Goal: Task Accomplishment & Management: Complete application form

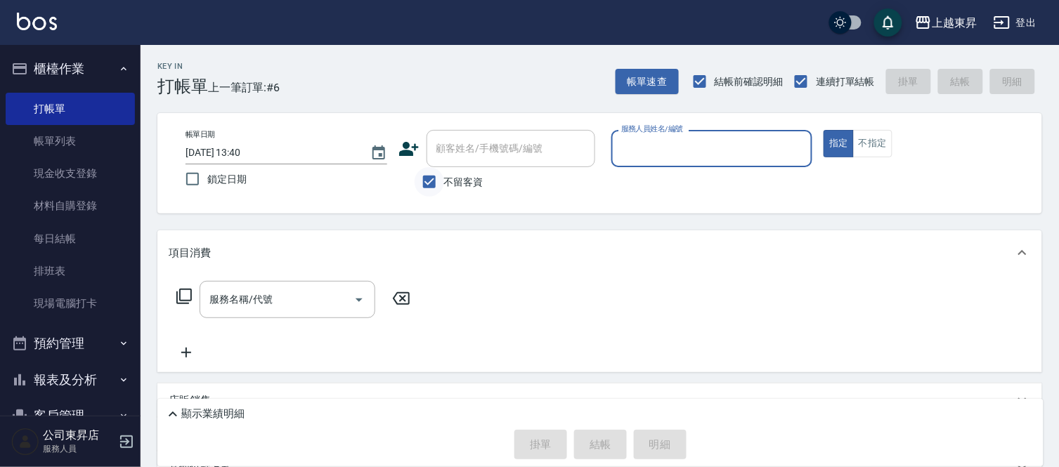
click at [432, 183] on input "不留客資" at bounding box center [430, 182] width 30 height 30
checkbox input "false"
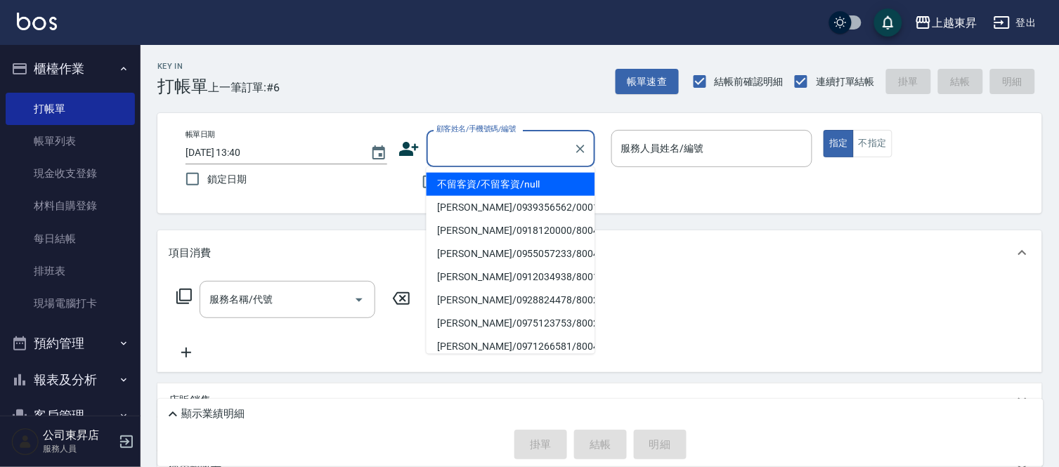
click at [453, 158] on input "顧客姓名/手機號碼/編號" at bounding box center [500, 148] width 135 height 25
type input "˙"
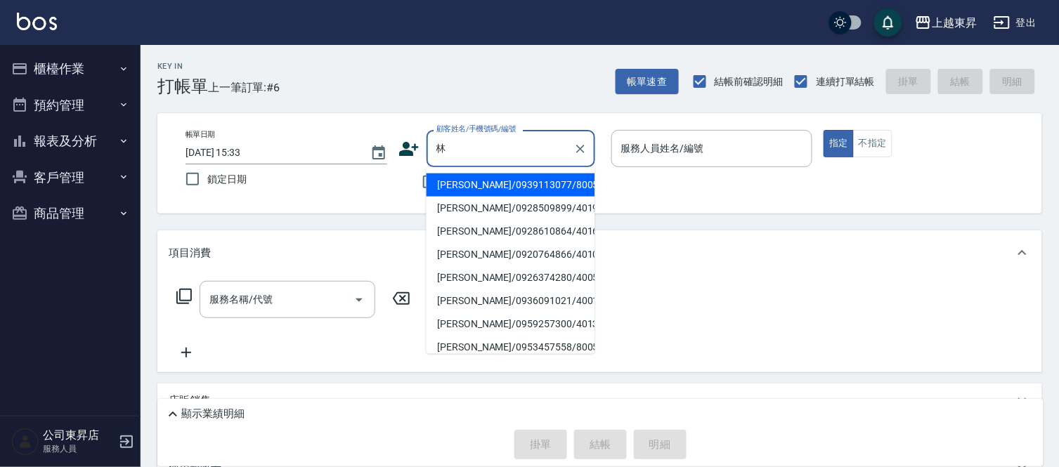
scroll to position [156, 0]
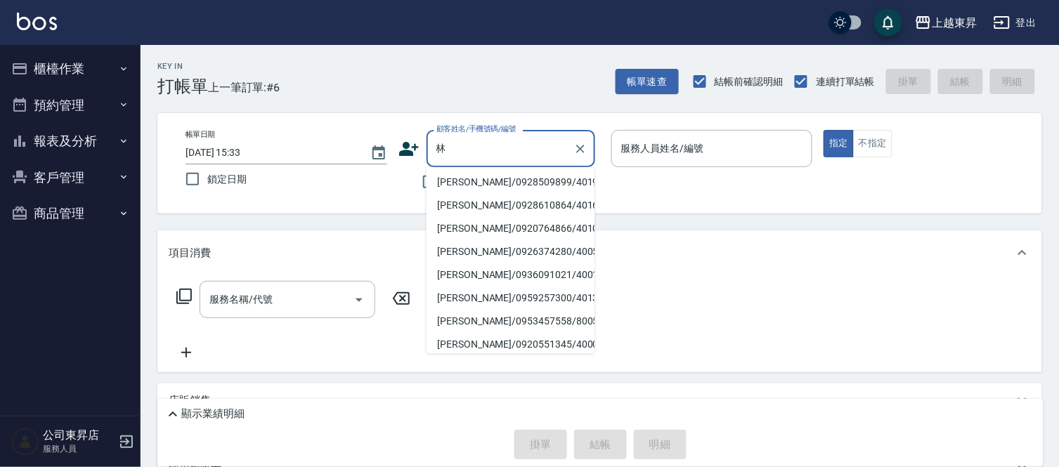
click at [491, 171] on li "[PERSON_NAME]/0939113077/80054" at bounding box center [511, 159] width 169 height 23
type input "[PERSON_NAME]/0939113077/80054"
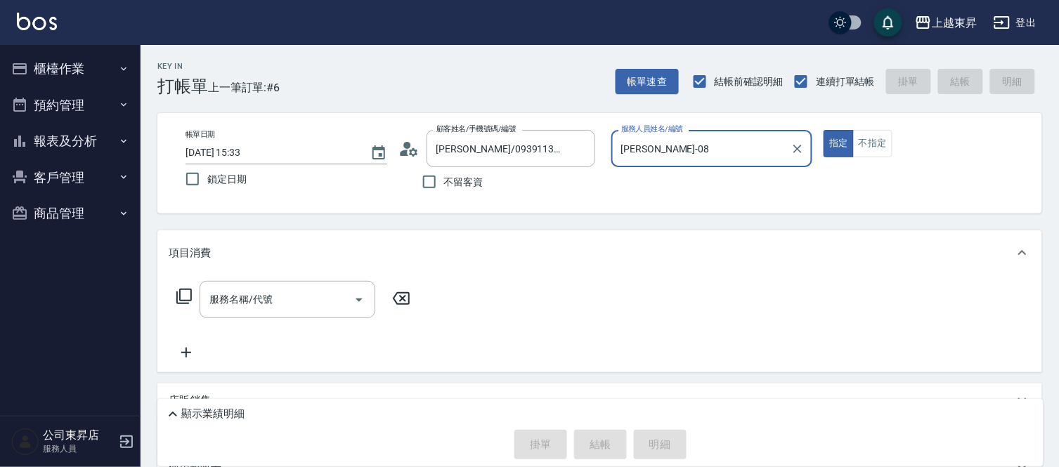
type input "[PERSON_NAME]-08"
click at [460, 148] on input "[PERSON_NAME]/0939113077/80054" at bounding box center [500, 148] width 135 height 25
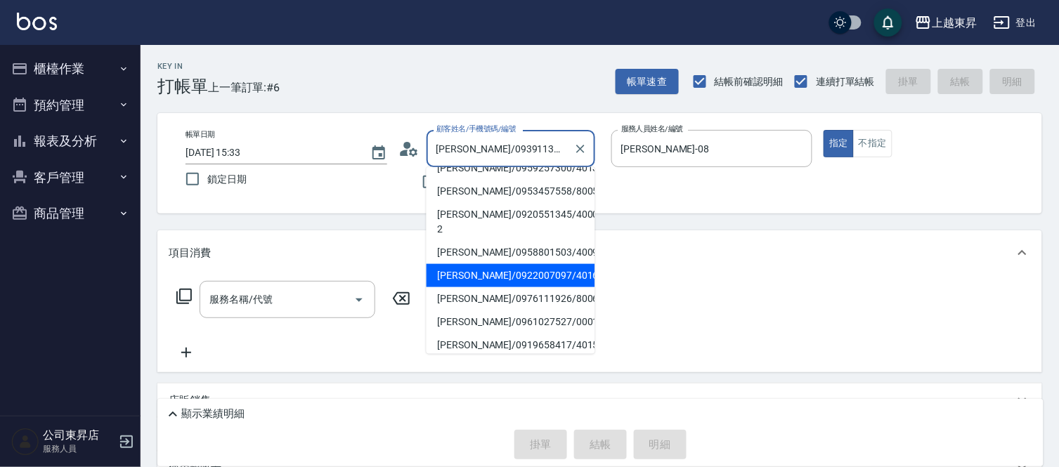
scroll to position [287, 0]
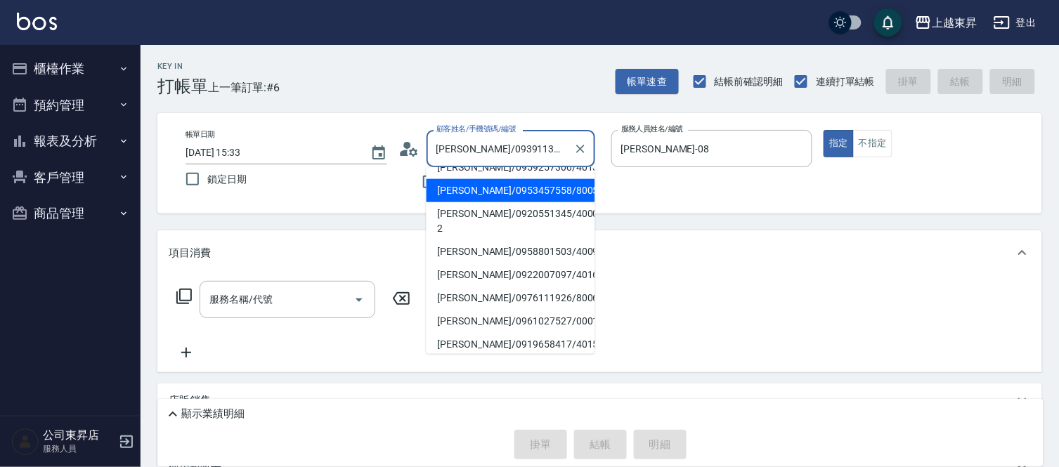
click at [509, 179] on li "[PERSON_NAME]/0953457558/80057" at bounding box center [511, 190] width 169 height 23
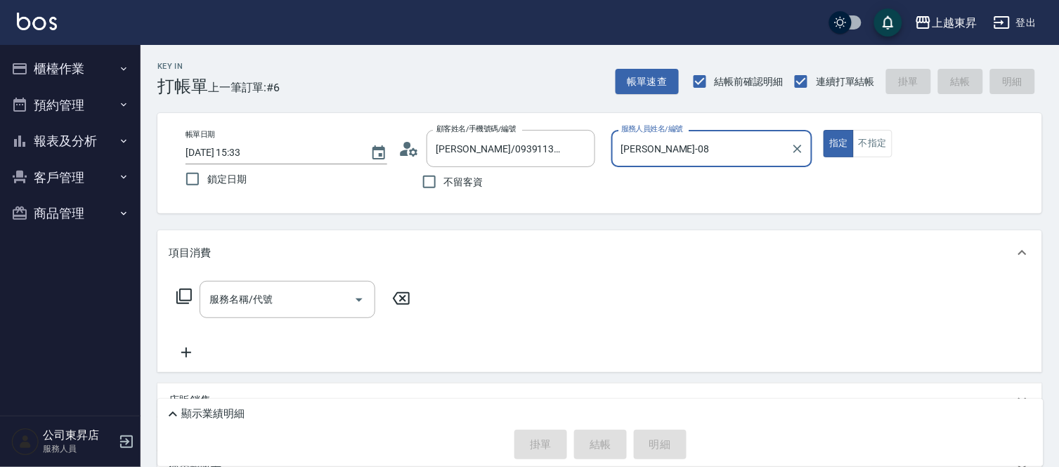
type input "[PERSON_NAME]/0953457558/80057"
click at [267, 298] on div "服務名稱/代號 服務名稱/代號" at bounding box center [288, 299] width 176 height 37
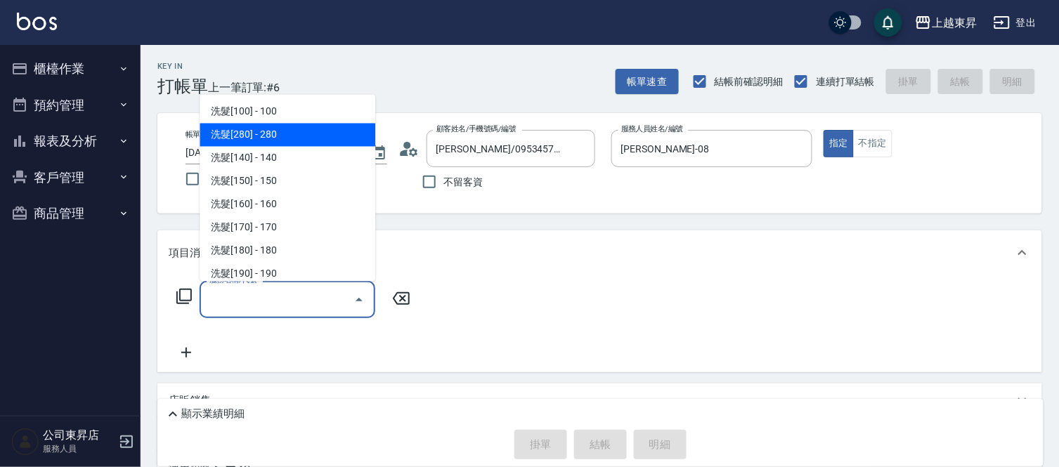
click at [254, 134] on span "洗髮[280] - 280" at bounding box center [288, 135] width 176 height 23
type input "洗髮[280](202)"
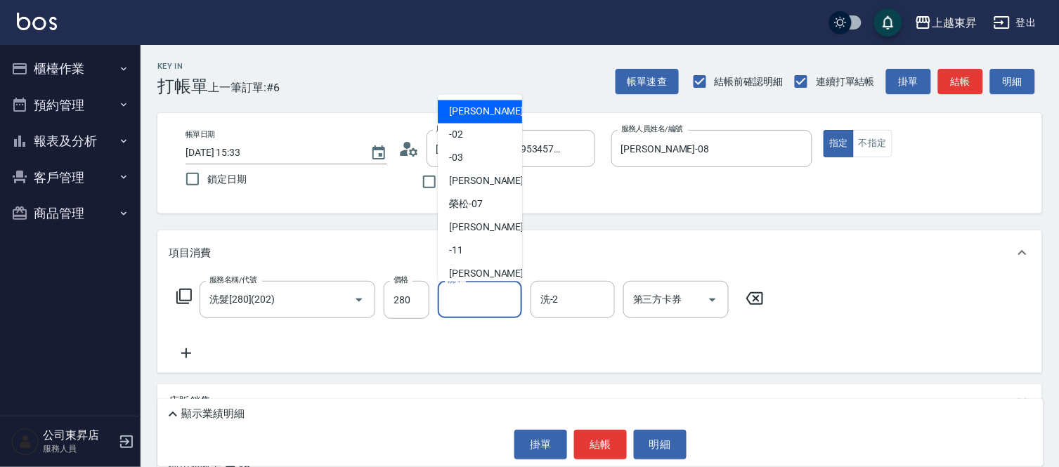
click at [464, 305] on div "洗-1 洗-1" at bounding box center [480, 299] width 84 height 37
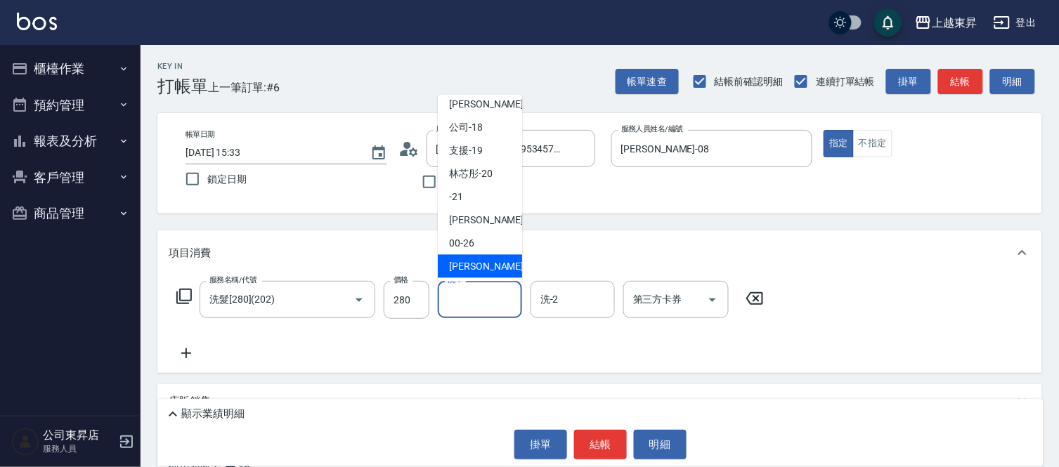
scroll to position [218, 0]
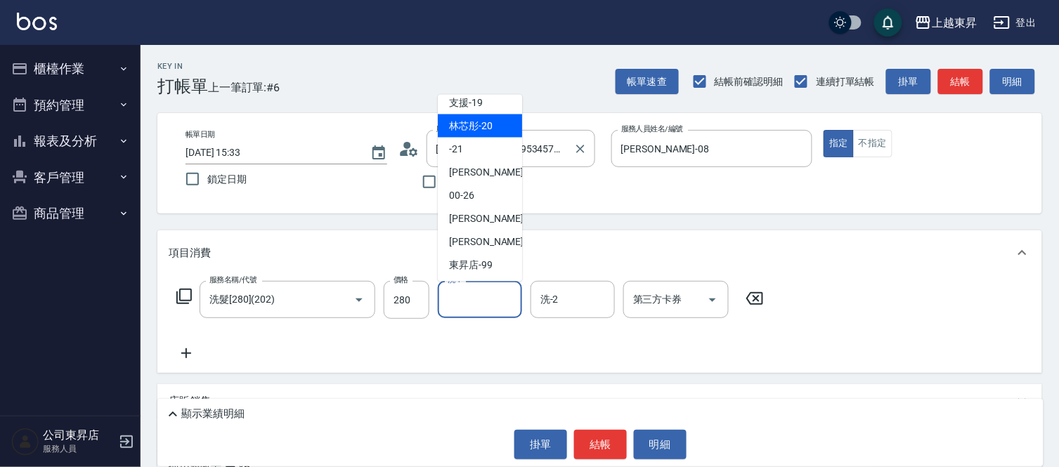
click at [469, 123] on span "林芯彤 -20" at bounding box center [471, 126] width 44 height 15
type input "林芯彤-20"
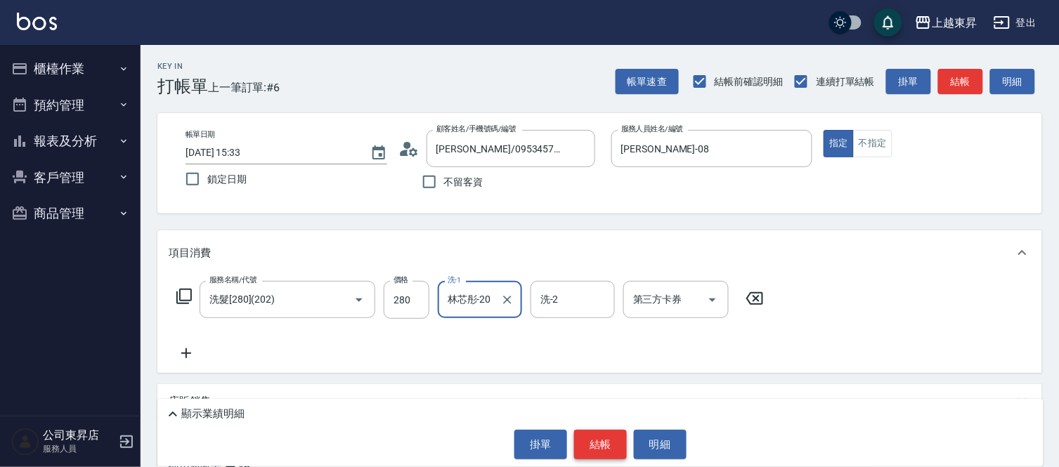
click at [578, 443] on button "結帳" at bounding box center [600, 445] width 53 height 30
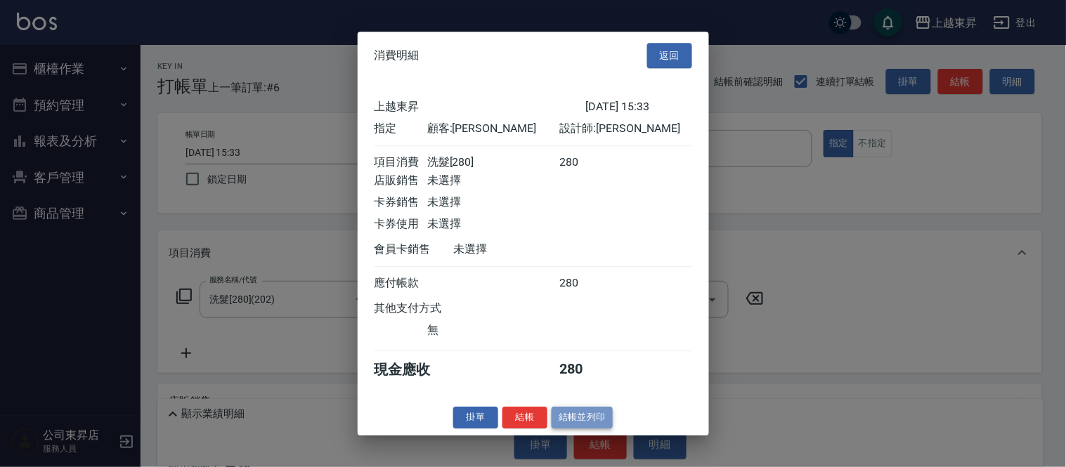
click at [587, 429] on button "結帳並列印" at bounding box center [582, 418] width 61 height 22
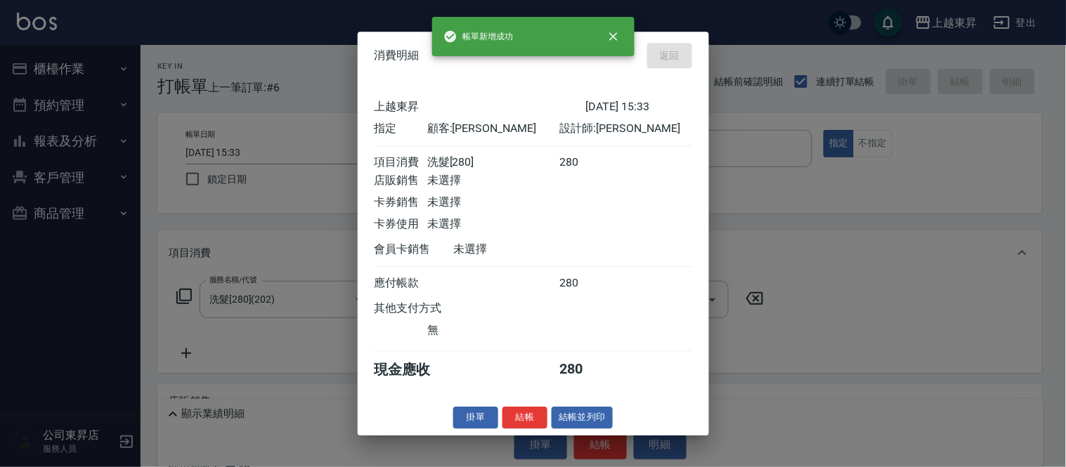
type input "[DATE] 15:34"
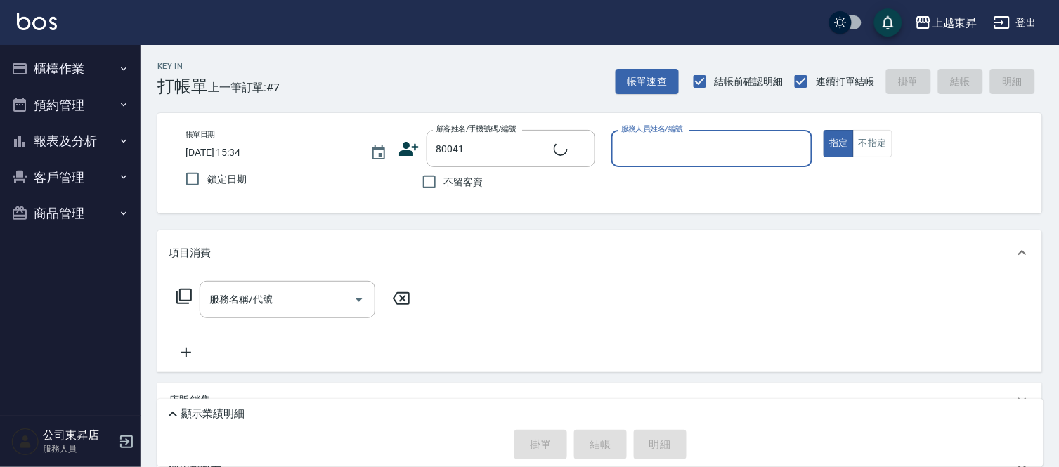
type input "[PERSON_NAME]/0983319314/80041"
type input "[PERSON_NAME]-08"
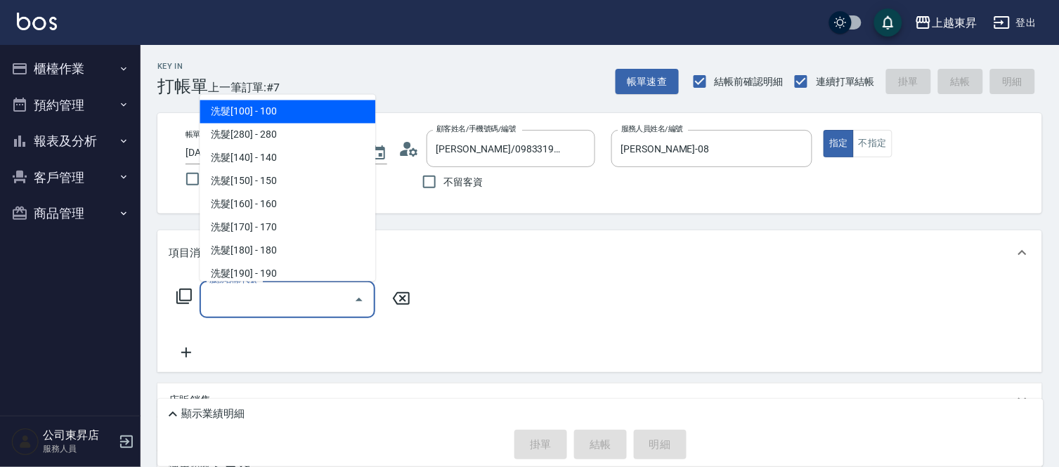
click at [270, 297] on input "服務名稱/代號" at bounding box center [277, 299] width 142 height 25
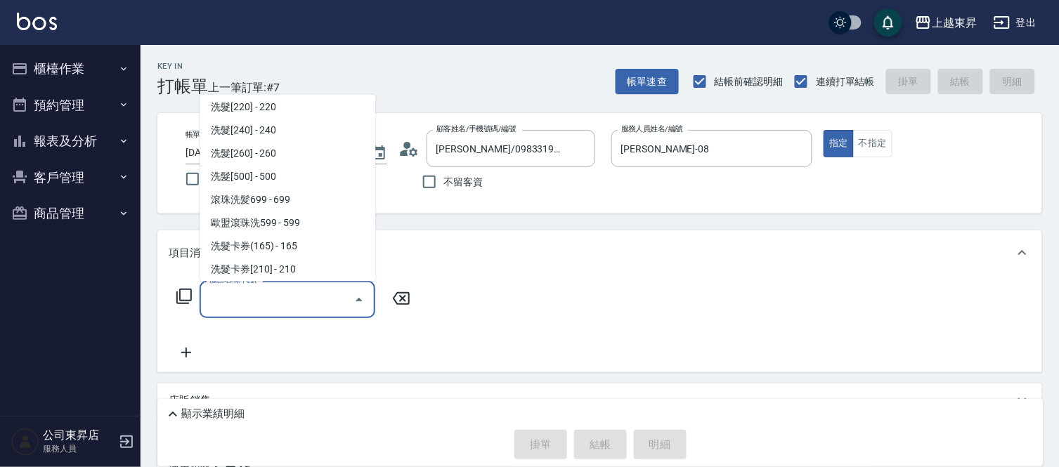
scroll to position [234, 0]
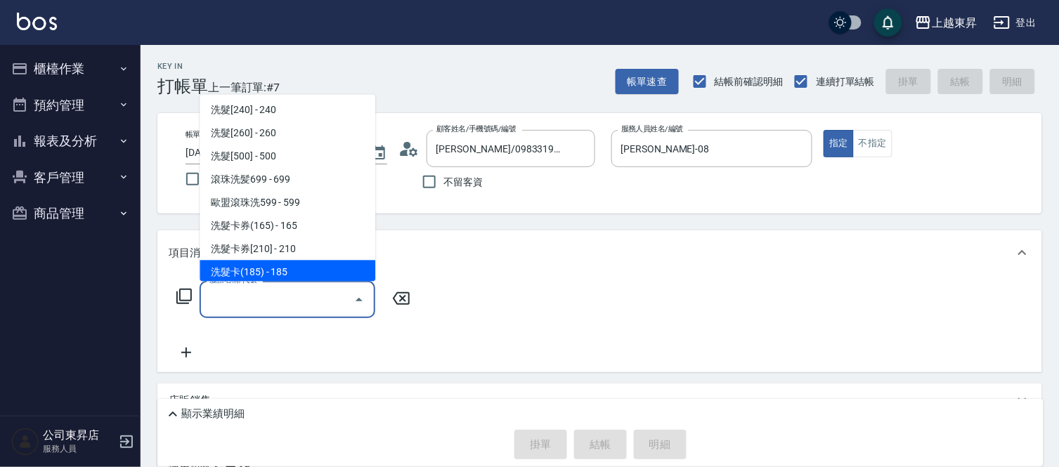
click at [300, 266] on span "洗髮卡(185) - 185" at bounding box center [288, 272] width 176 height 23
type input "洗髮卡(185)(223)"
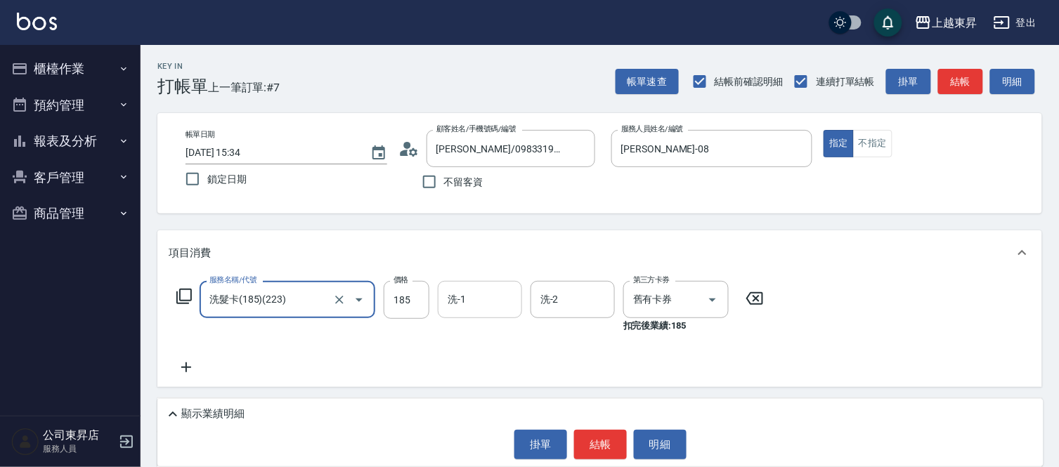
click at [465, 304] on div "洗-1 洗-1" at bounding box center [480, 299] width 84 height 37
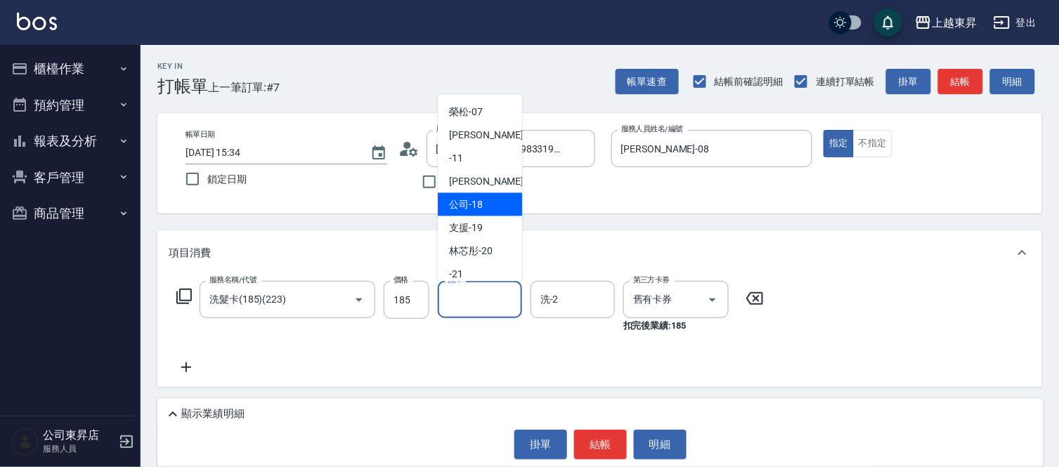
scroll to position [218, 0]
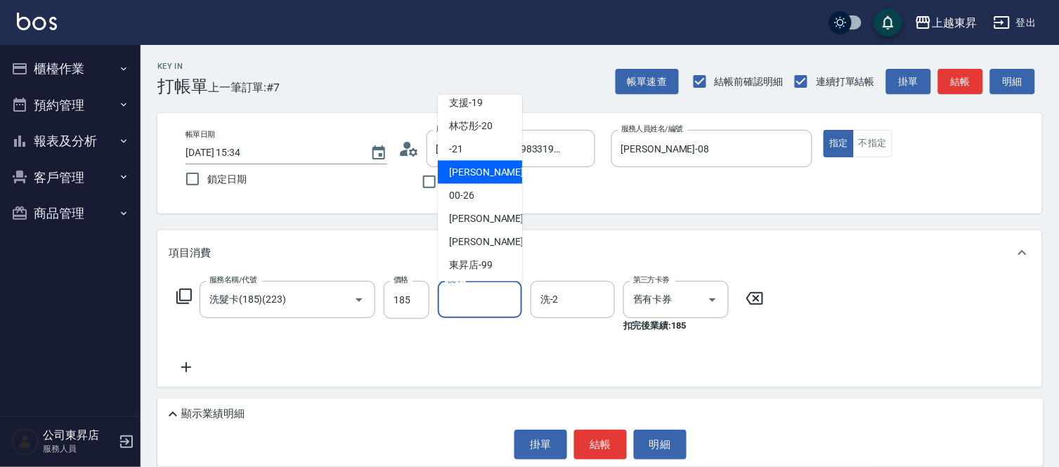
click at [489, 174] on span "[PERSON_NAME]-22" at bounding box center [493, 172] width 89 height 15
type input "[PERSON_NAME]-22"
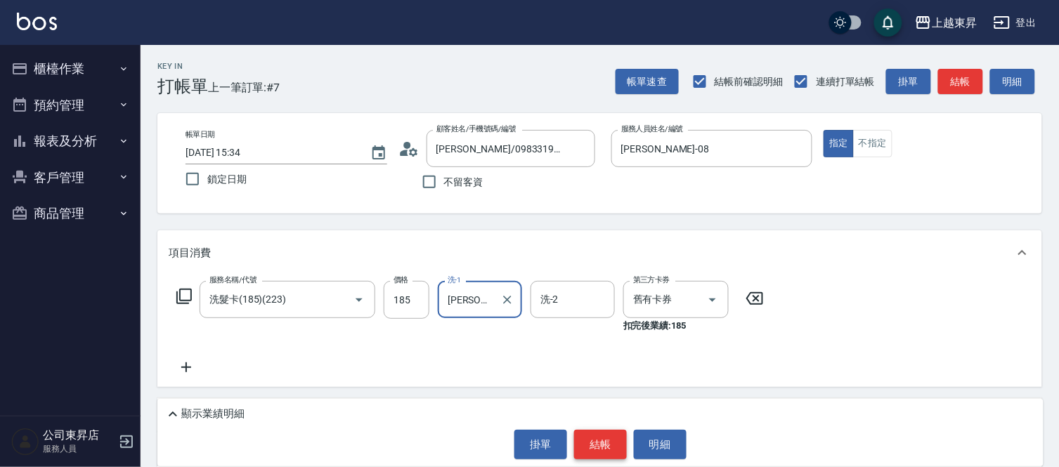
click at [621, 455] on button "結帳" at bounding box center [600, 445] width 53 height 30
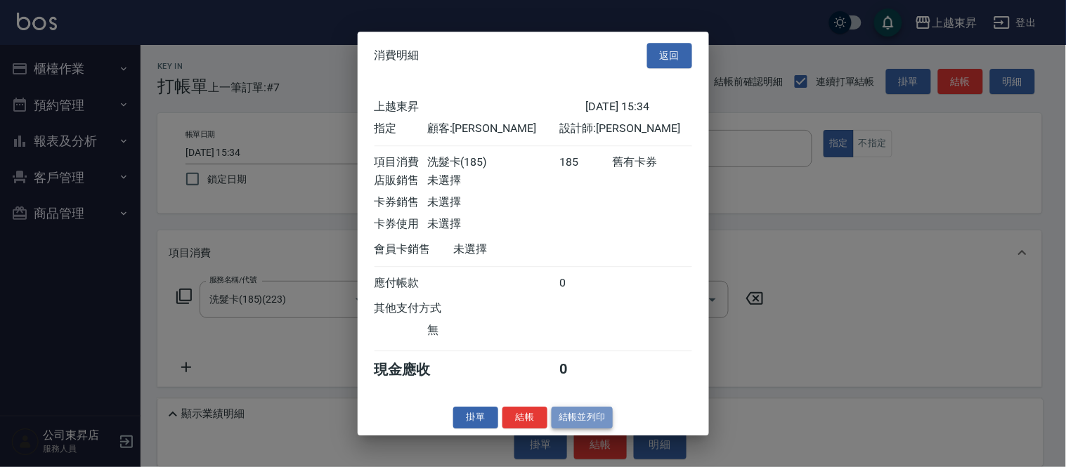
click at [580, 429] on button "結帳並列印" at bounding box center [582, 418] width 61 height 22
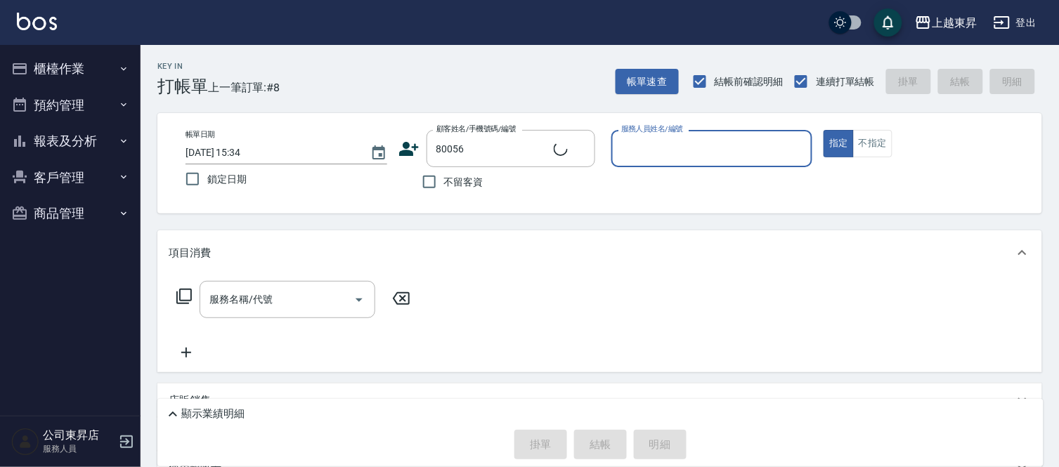
type input "[PERSON_NAME]/0926727181/80056"
type input "[PERSON_NAME]-08"
click at [292, 297] on input "服務名稱/代號" at bounding box center [277, 299] width 142 height 25
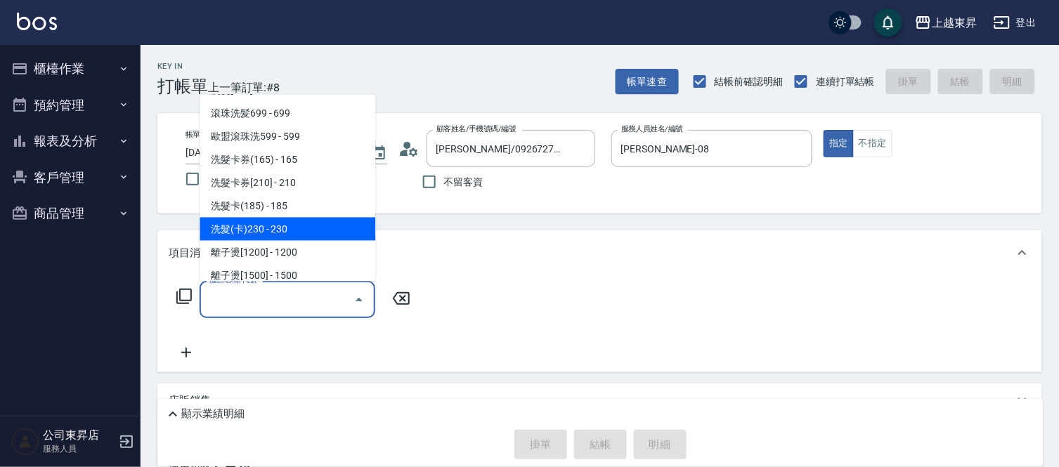
scroll to position [390, 0]
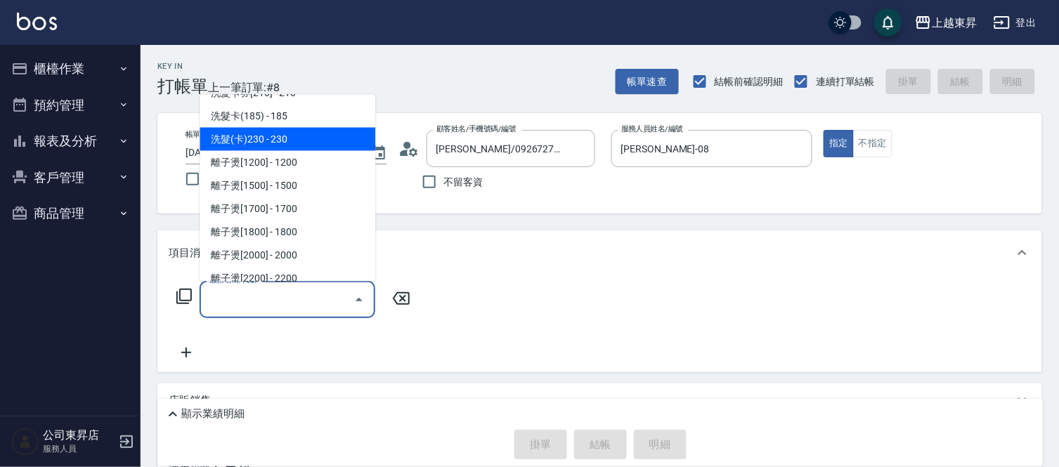
click at [271, 130] on span "洗髮(卡)230 - 230" at bounding box center [288, 139] width 176 height 23
type input "洗髮(卡)230(224)"
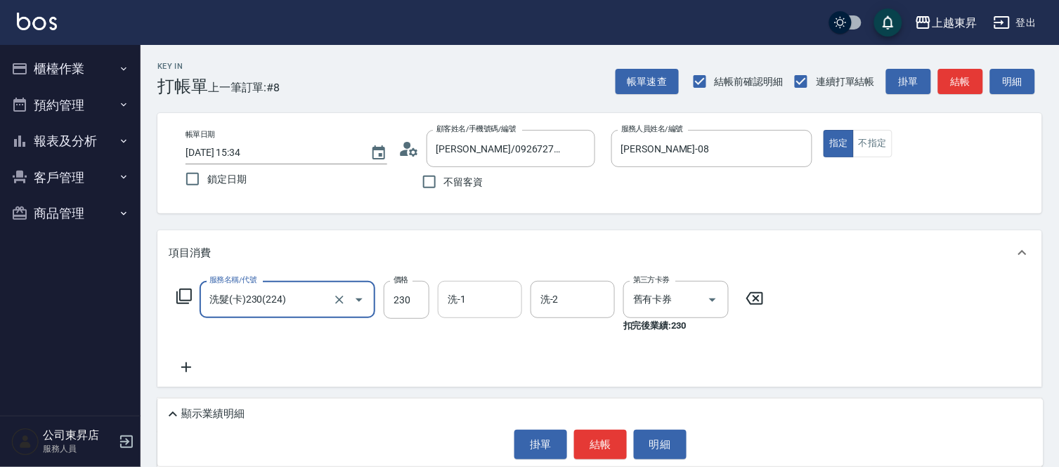
click at [461, 300] on div "洗-1 洗-1" at bounding box center [480, 299] width 84 height 37
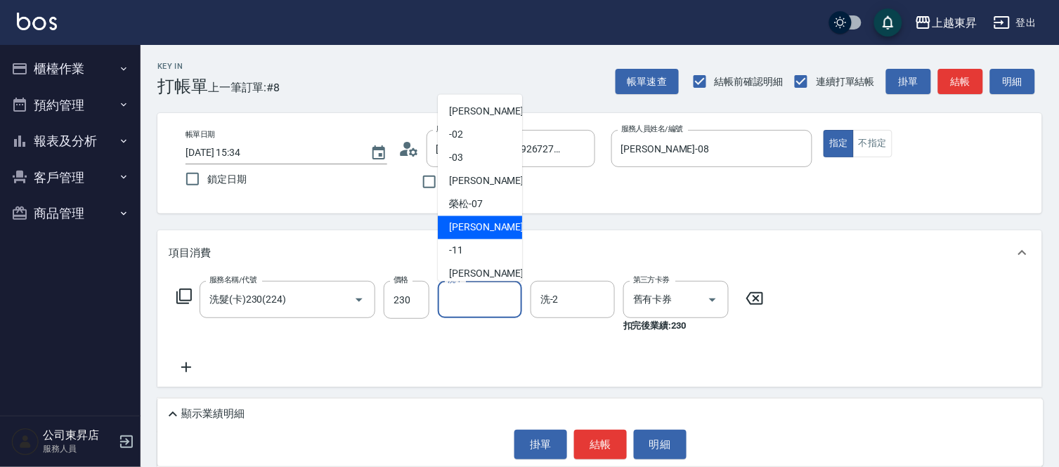
click at [465, 222] on span "[PERSON_NAME]-08" at bounding box center [493, 228] width 89 height 15
type input "[PERSON_NAME]-08"
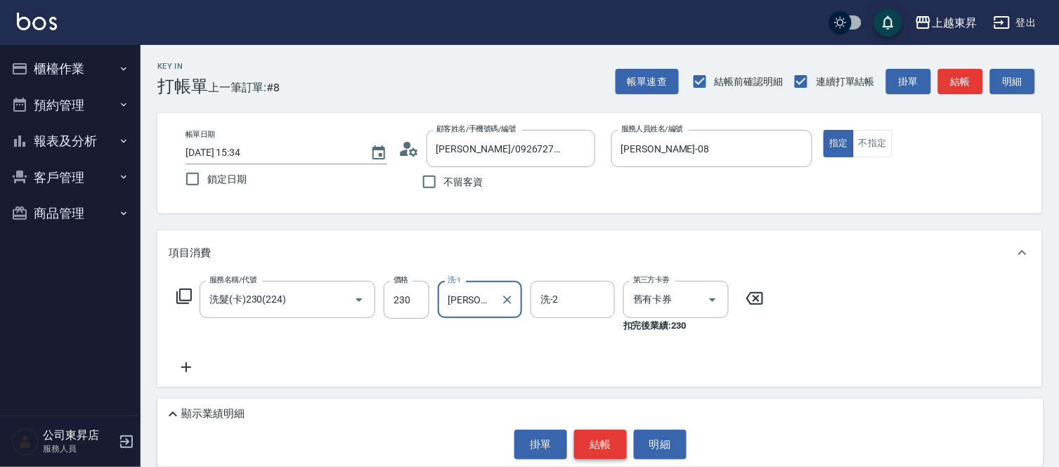
click at [600, 446] on button "結帳" at bounding box center [600, 445] width 53 height 30
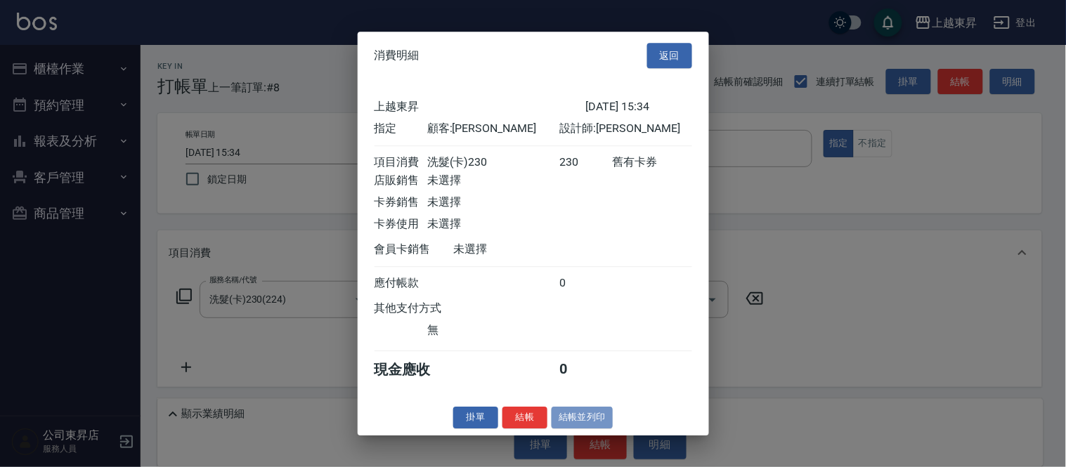
click at [578, 427] on button "結帳並列印" at bounding box center [582, 418] width 61 height 22
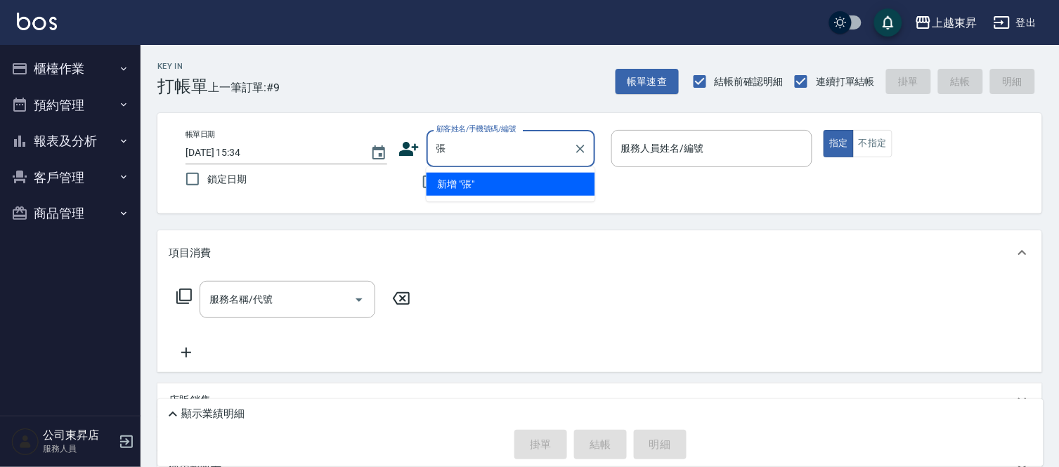
type input "張"
click at [461, 146] on div "顧客姓名/手機號碼/編號 顧客姓名/手機號碼/編號" at bounding box center [511, 148] width 169 height 37
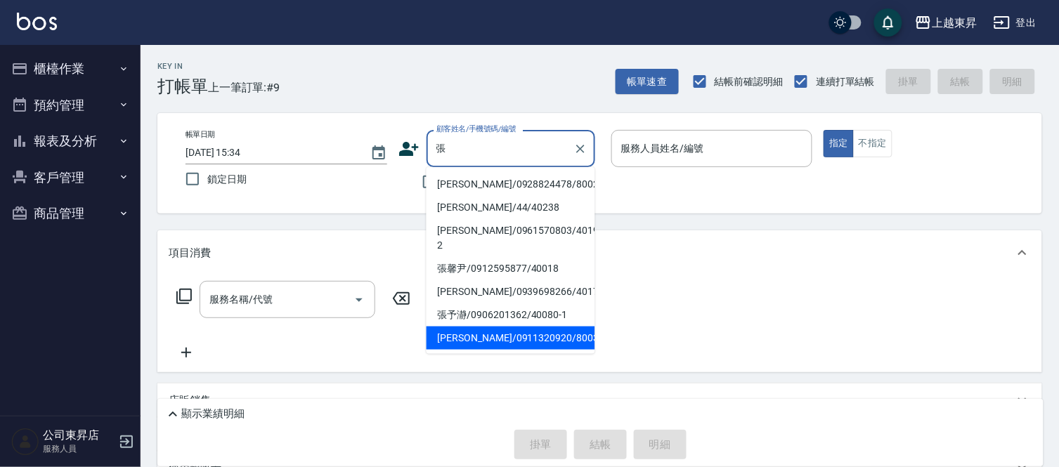
click at [476, 327] on li "[PERSON_NAME]/0911320920/80034" at bounding box center [511, 338] width 169 height 23
type input "[PERSON_NAME]/0911320920/80034"
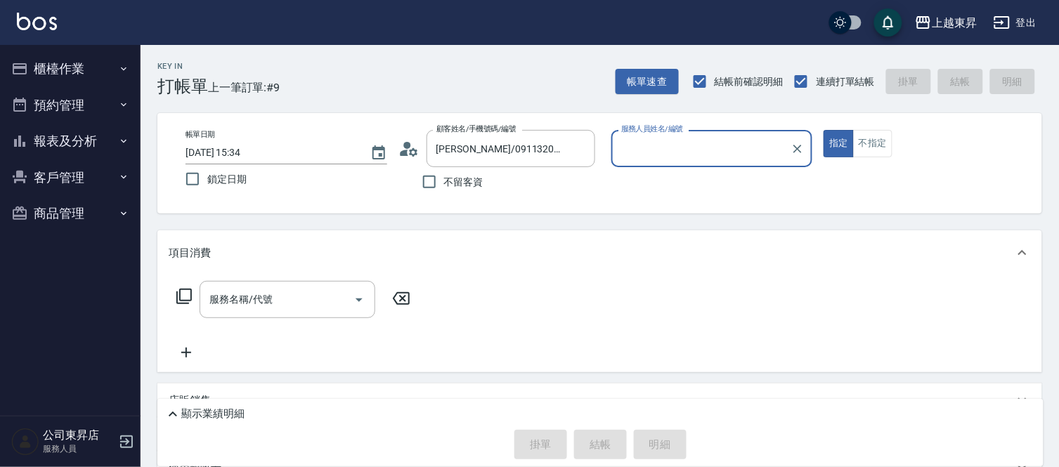
type input "[PERSON_NAME]-08"
click at [247, 307] on input "服務名稱/代號" at bounding box center [277, 299] width 142 height 25
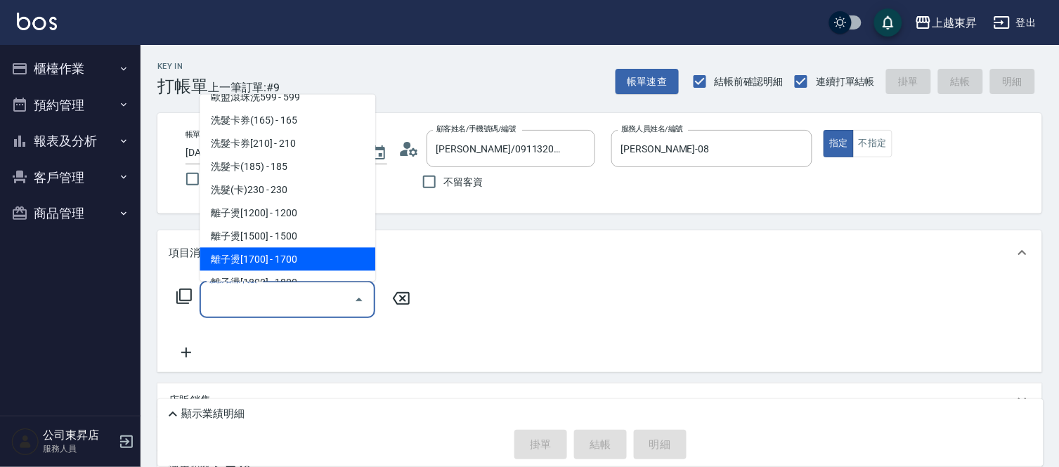
scroll to position [312, 0]
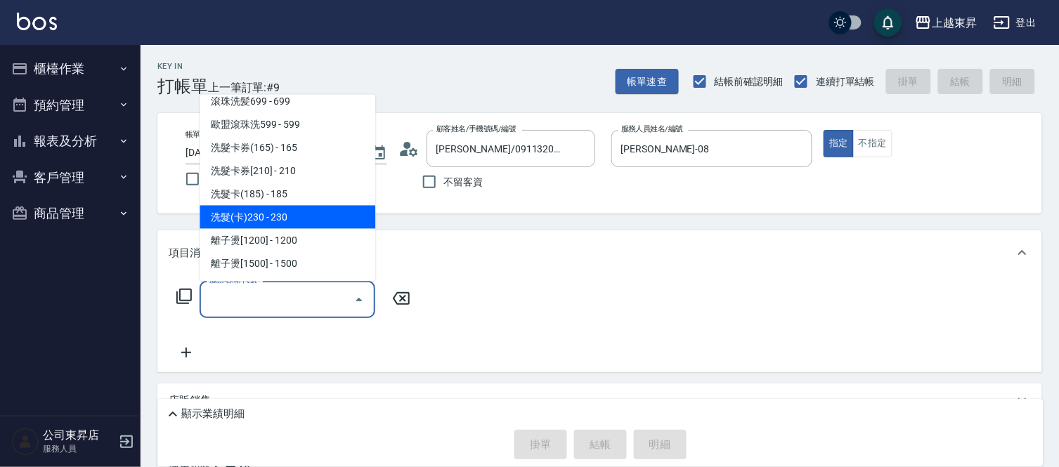
click at [293, 219] on span "洗髮(卡)230 - 230" at bounding box center [288, 217] width 176 height 23
type input "洗髮(卡)230(224)"
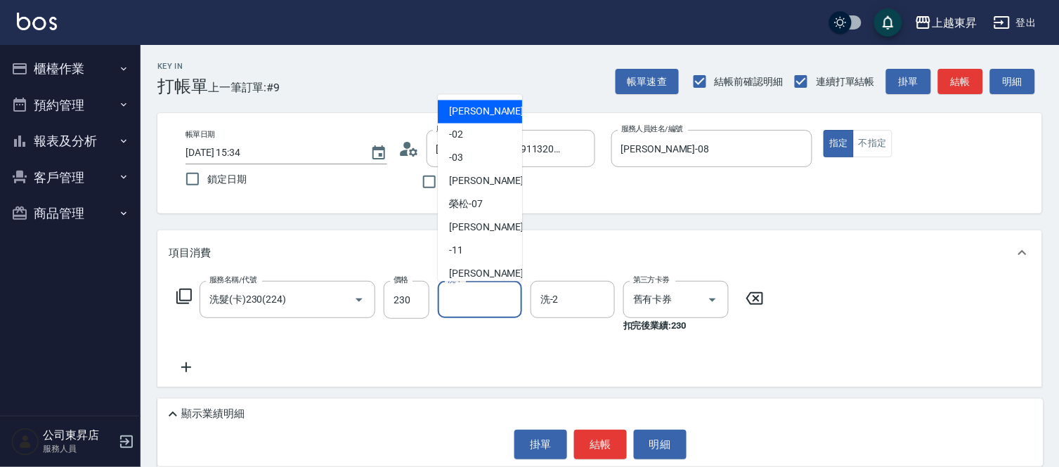
click at [469, 302] on input "洗-1" at bounding box center [480, 299] width 72 height 25
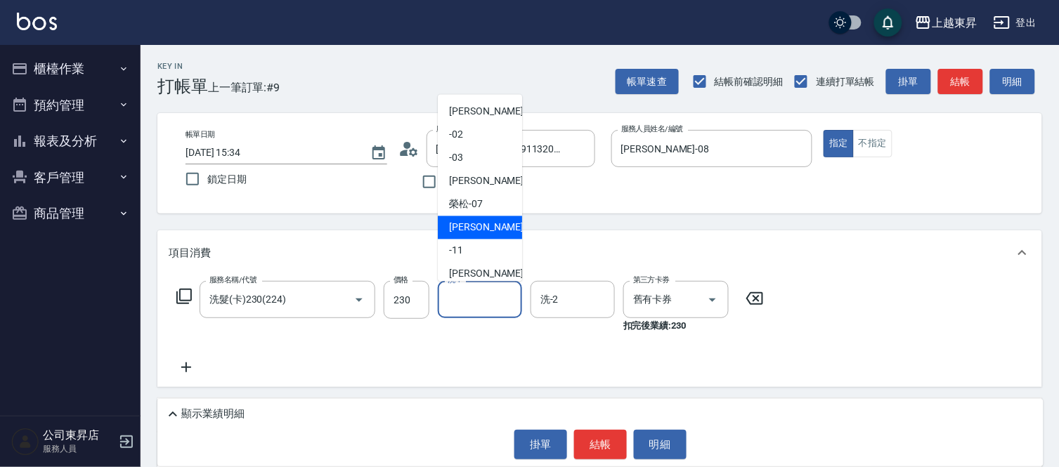
click at [481, 230] on span "[PERSON_NAME]-08" at bounding box center [493, 228] width 89 height 15
type input "[PERSON_NAME]-08"
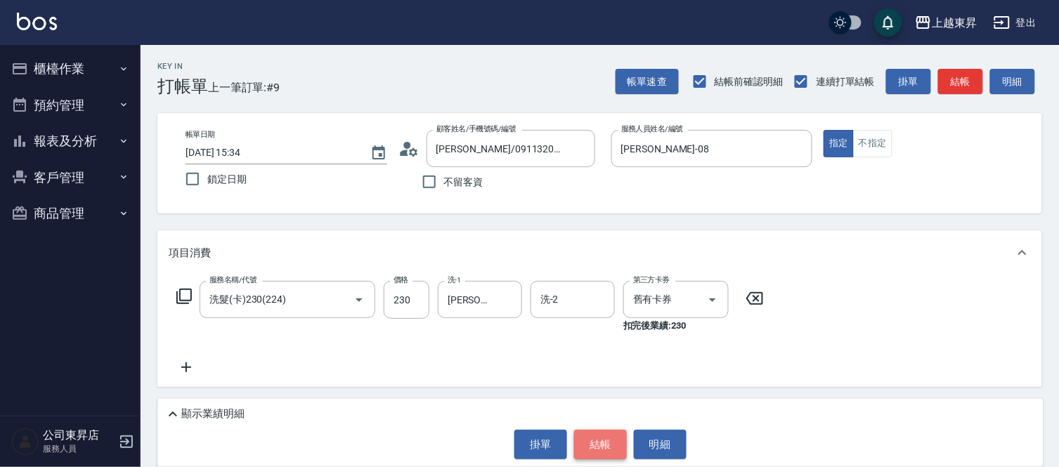
click at [597, 437] on button "結帳" at bounding box center [600, 445] width 53 height 30
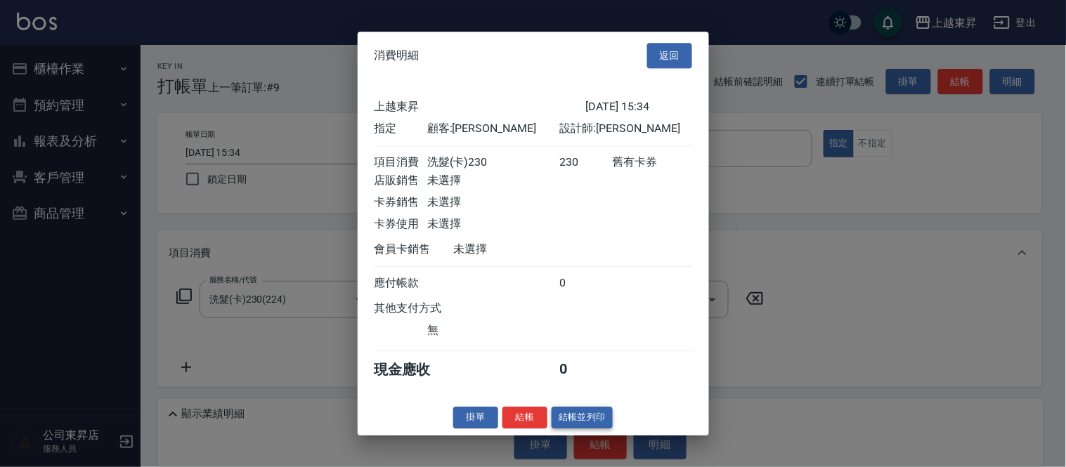
click at [592, 424] on button "結帳並列印" at bounding box center [582, 418] width 61 height 22
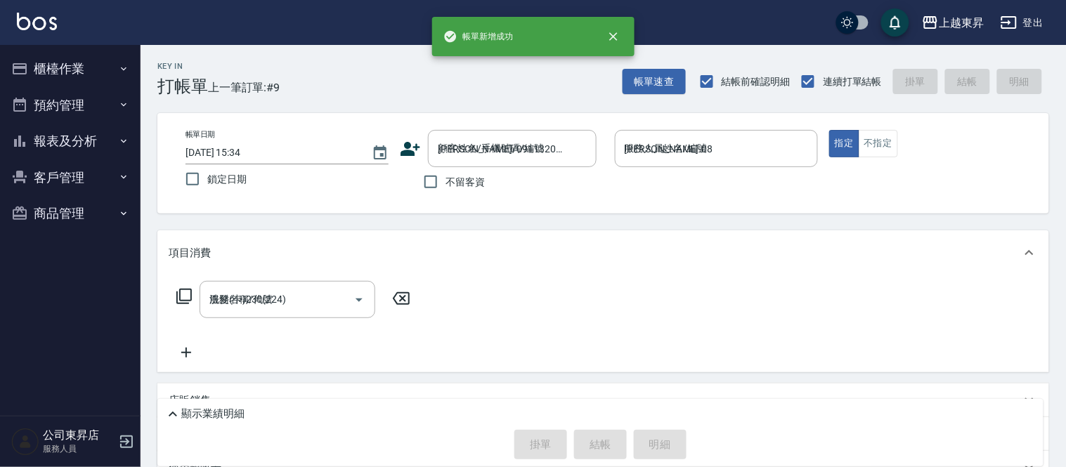
type input "[DATE] 15:35"
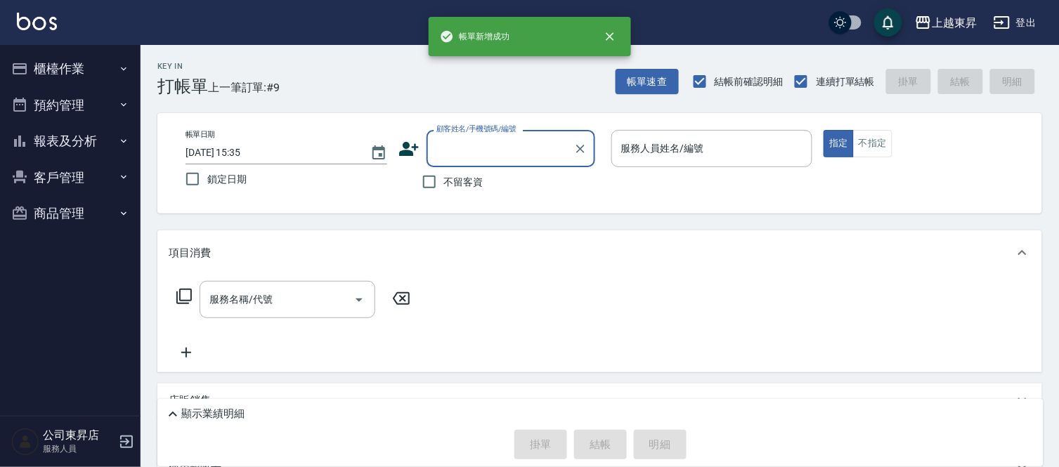
scroll to position [0, 0]
click at [459, 151] on input "顧客姓名/手機號碼/編號" at bounding box center [500, 148] width 135 height 25
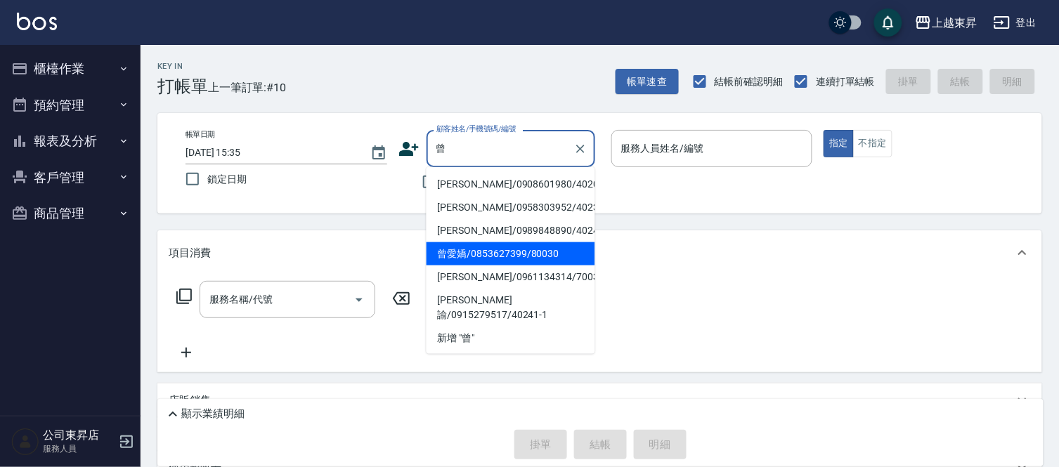
click at [490, 255] on li "曾愛嬌/0853627399/80030" at bounding box center [511, 253] width 169 height 23
type input "曾愛嬌/0853627399/80030"
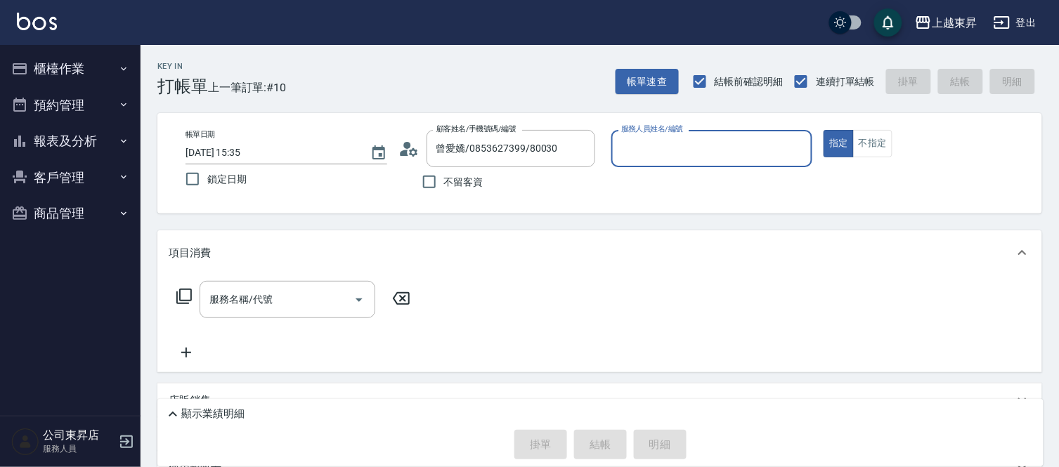
type input "[PERSON_NAME]-08"
click at [282, 307] on input "服務名稱/代號" at bounding box center [277, 299] width 142 height 25
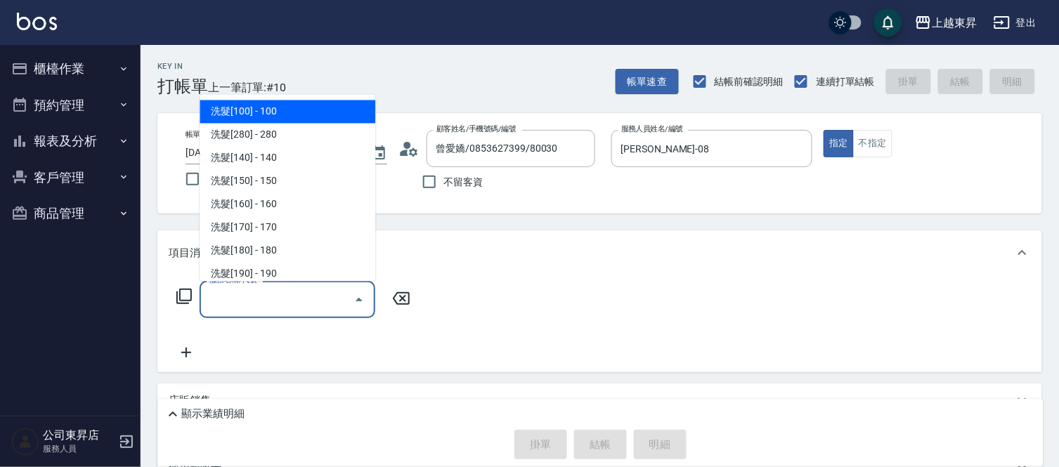
click at [267, 105] on span "洗髮[100] - 100" at bounding box center [288, 111] width 176 height 23
type input "洗髮[100](201)"
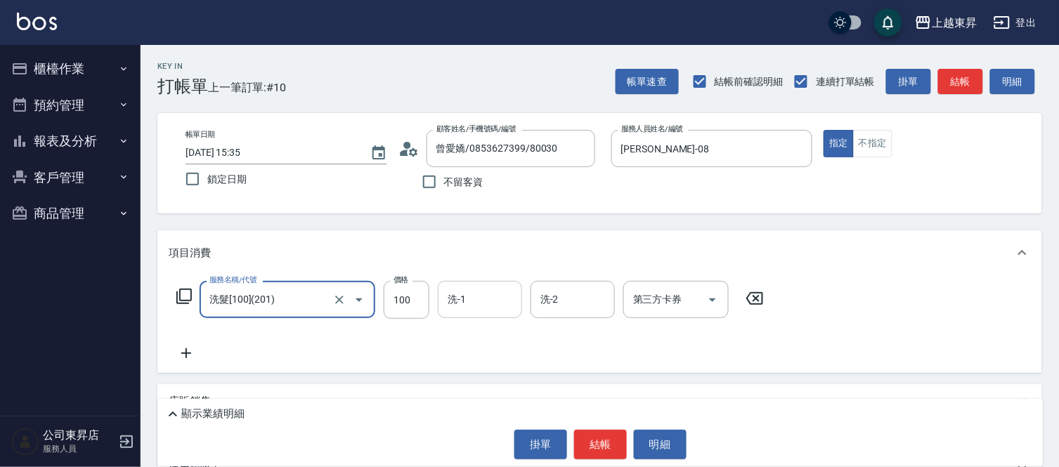
click at [459, 304] on div "洗-1 洗-1" at bounding box center [480, 299] width 84 height 37
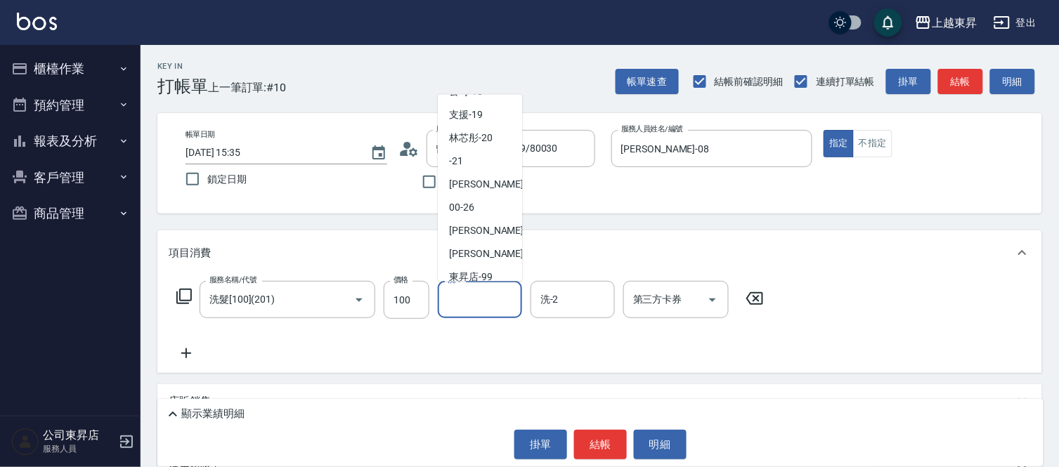
scroll to position [218, 0]
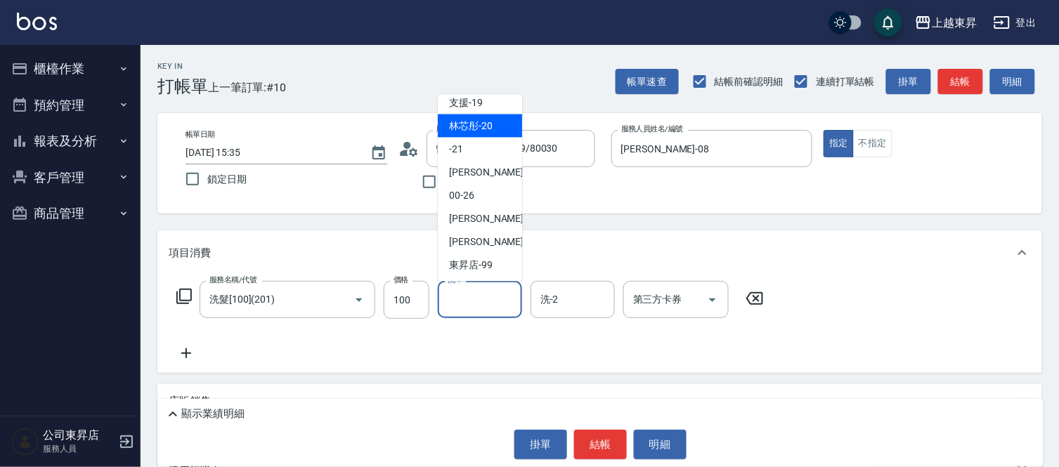
click at [466, 115] on div "林芯彤 -20" at bounding box center [480, 126] width 84 height 23
type input "林芯彤-20"
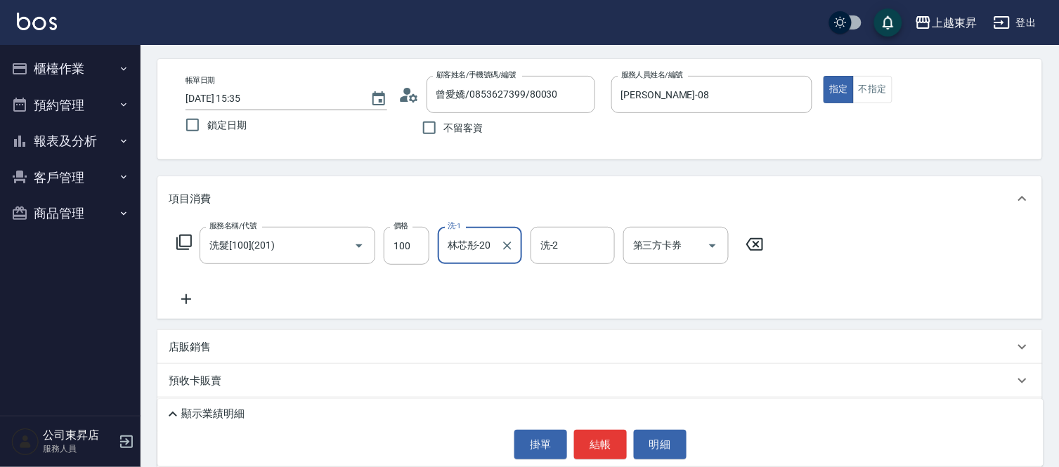
scroll to position [78, 0]
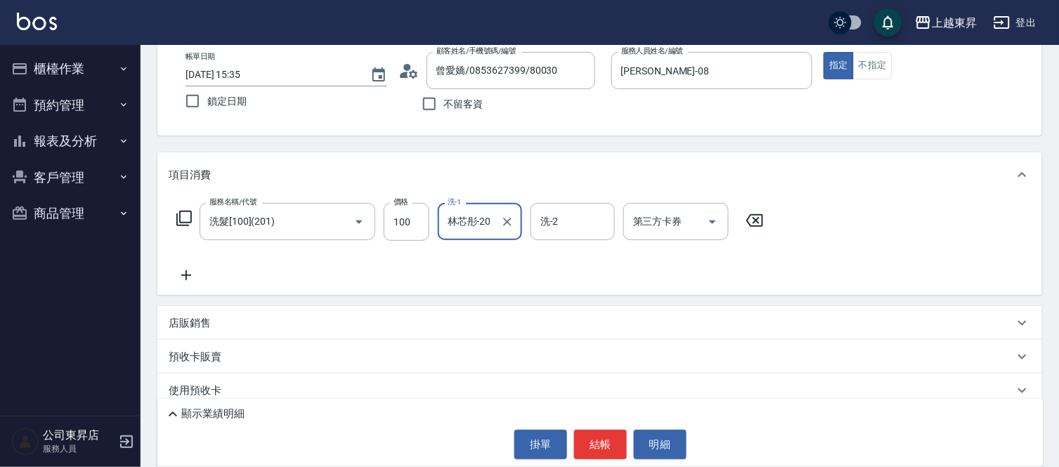
click at [190, 265] on div "服務名稱/代號 洗髮[100](201) 服務名稱/代號 價格 100 價格 洗-1 林芯彤-20 洗-1 洗-2 洗-2 第三方卡券 第三方卡券" at bounding box center [471, 243] width 604 height 81
click at [193, 276] on icon at bounding box center [186, 275] width 35 height 17
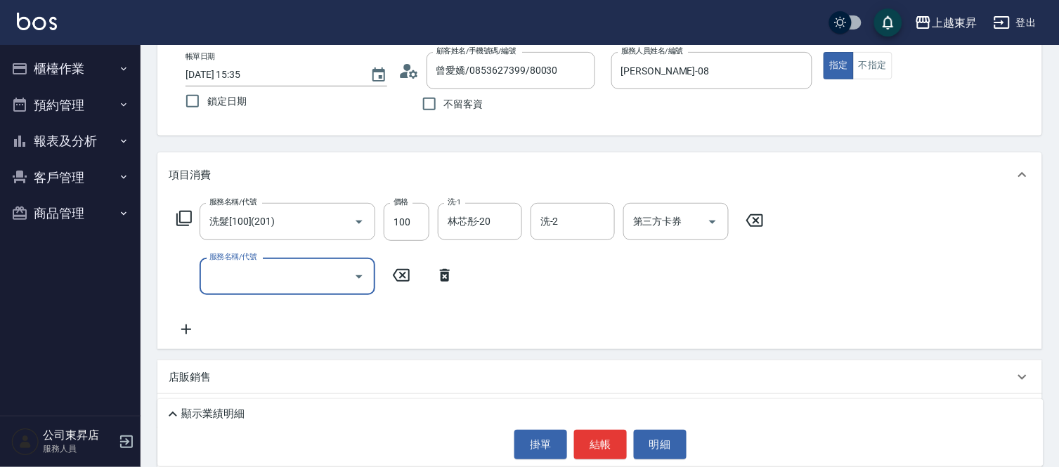
click at [183, 330] on icon at bounding box center [186, 330] width 10 height 10
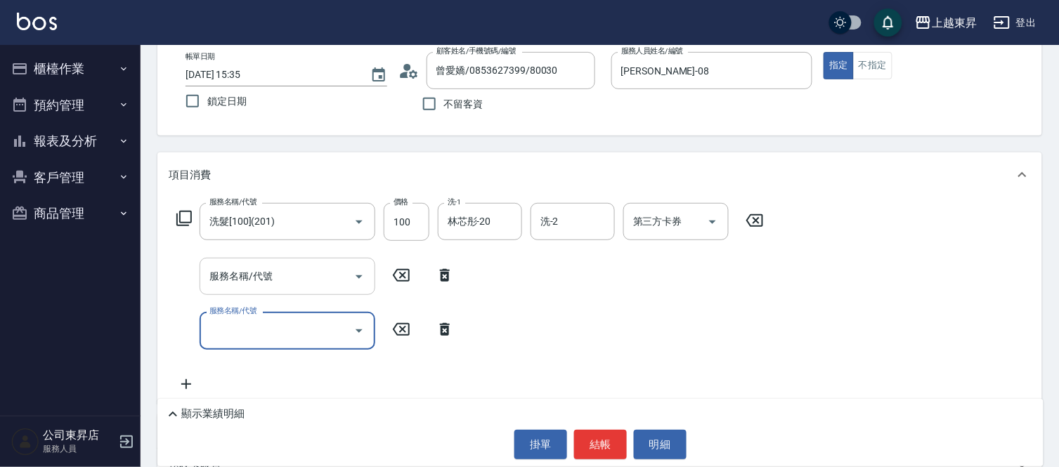
click at [223, 275] on input "服務名稱/代號" at bounding box center [277, 276] width 142 height 25
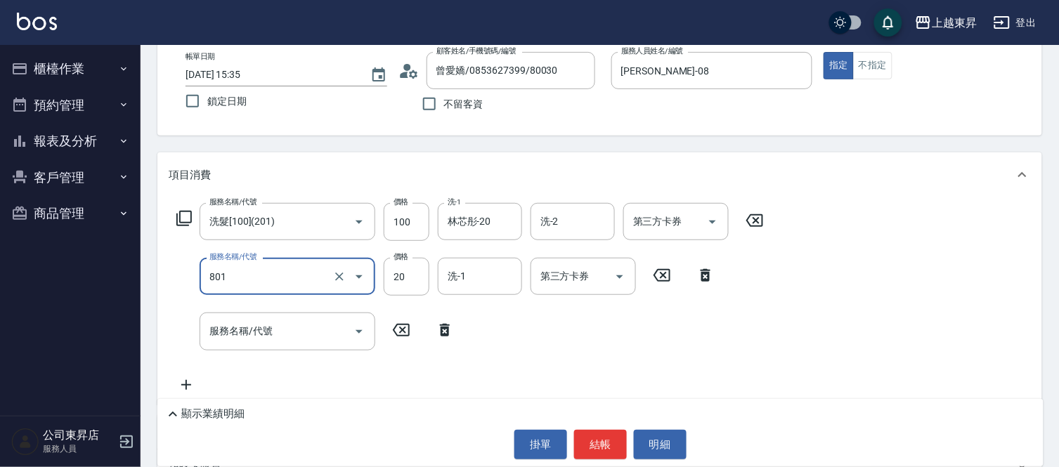
type input "潤絲(801)"
type input "30"
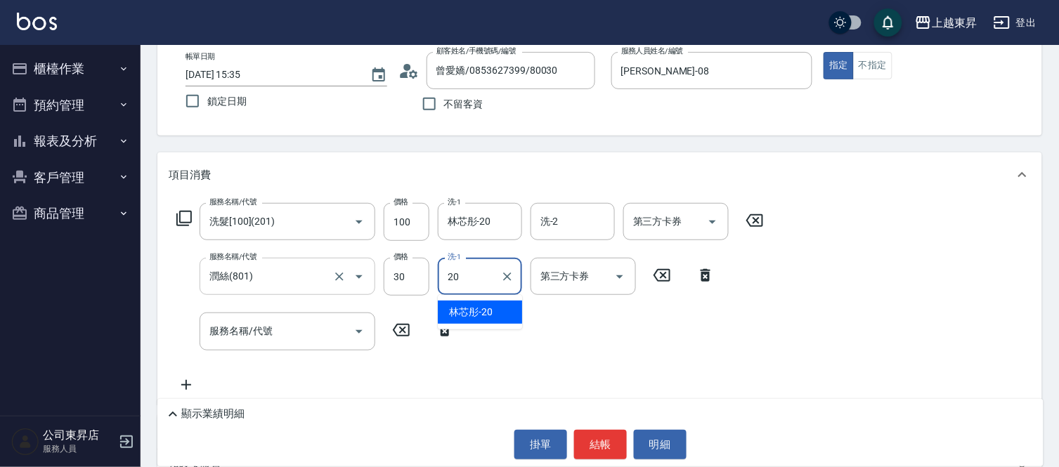
type input "林芯彤-20"
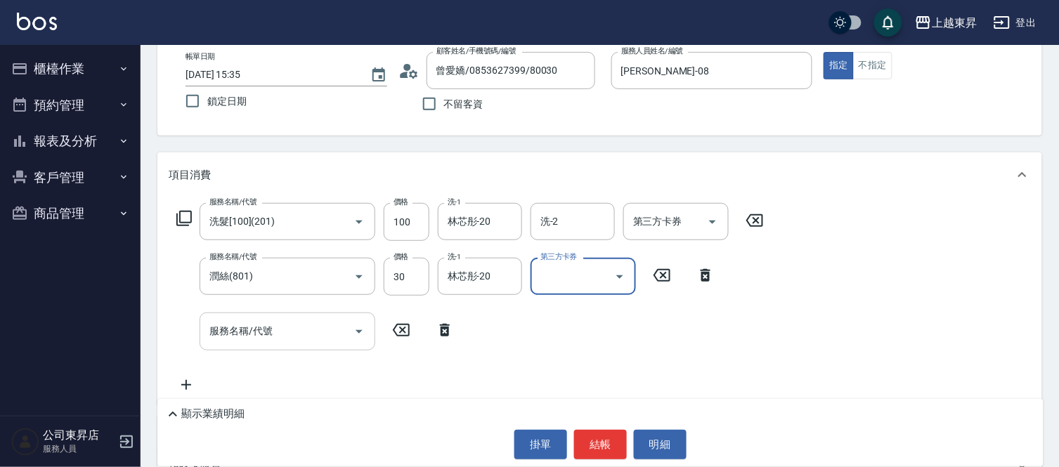
click at [236, 339] on input "服務名稱/代號" at bounding box center [277, 331] width 142 height 25
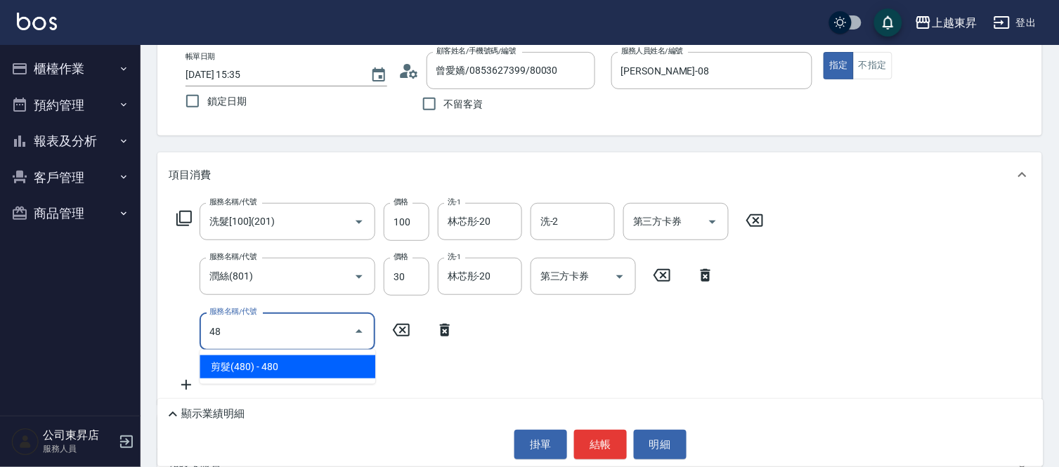
click at [349, 369] on span "剪髮(480) - 480" at bounding box center [288, 367] width 176 height 23
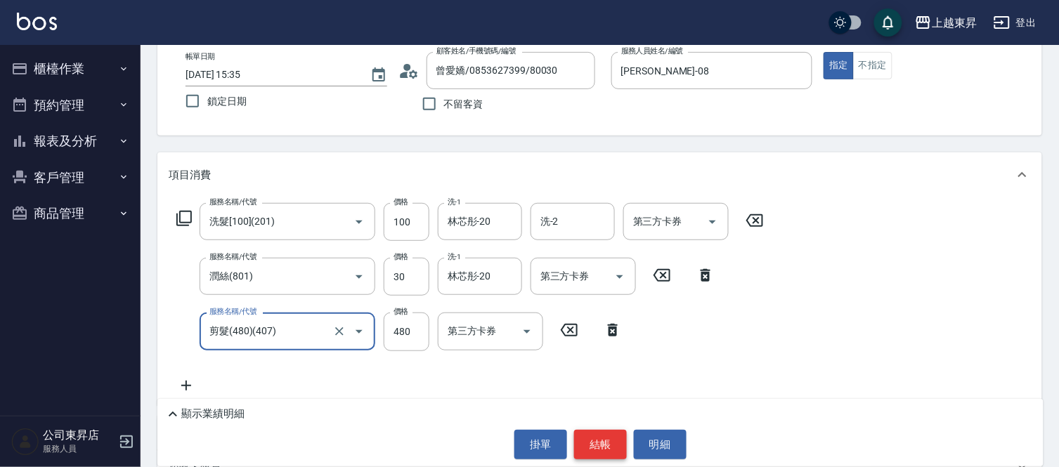
type input "剪髮(480)(407)"
click at [597, 446] on button "結帳" at bounding box center [600, 445] width 53 height 30
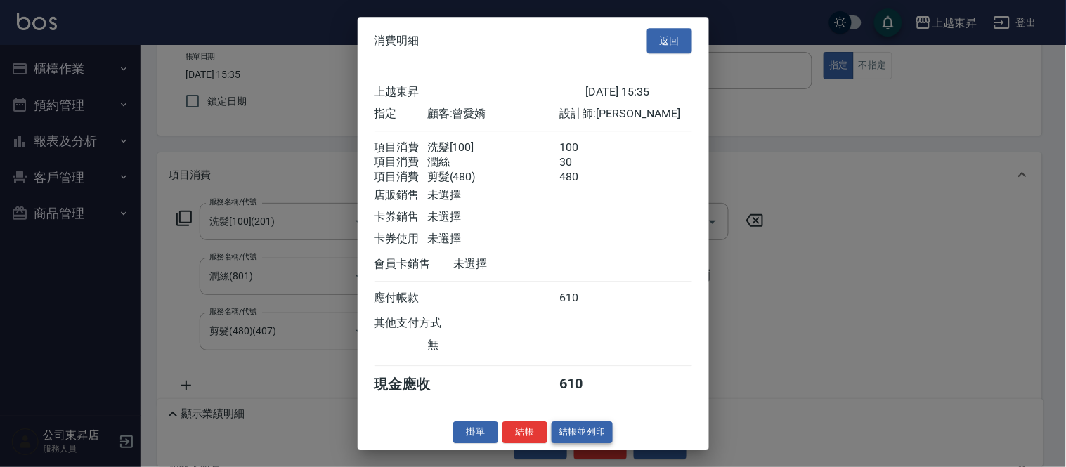
click at [598, 443] on button "結帳並列印" at bounding box center [582, 433] width 61 height 22
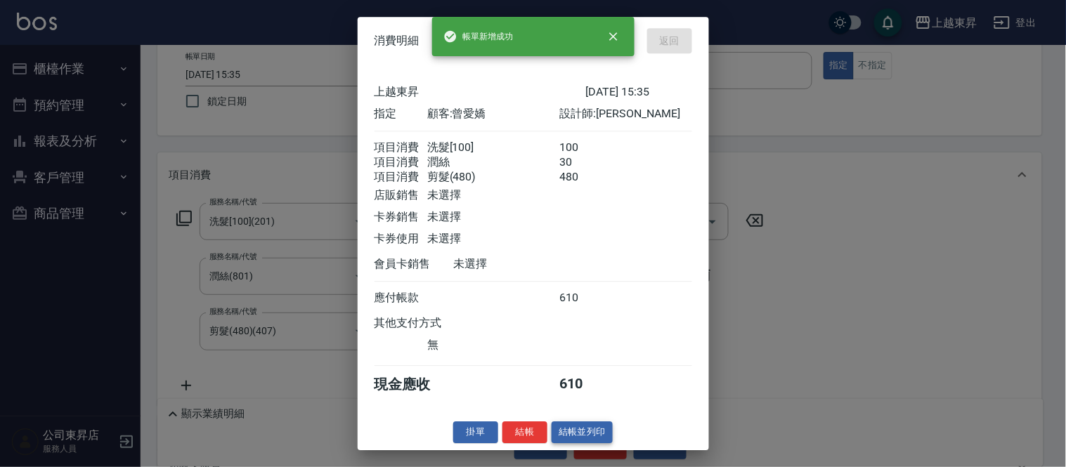
type input "[DATE] 15:36"
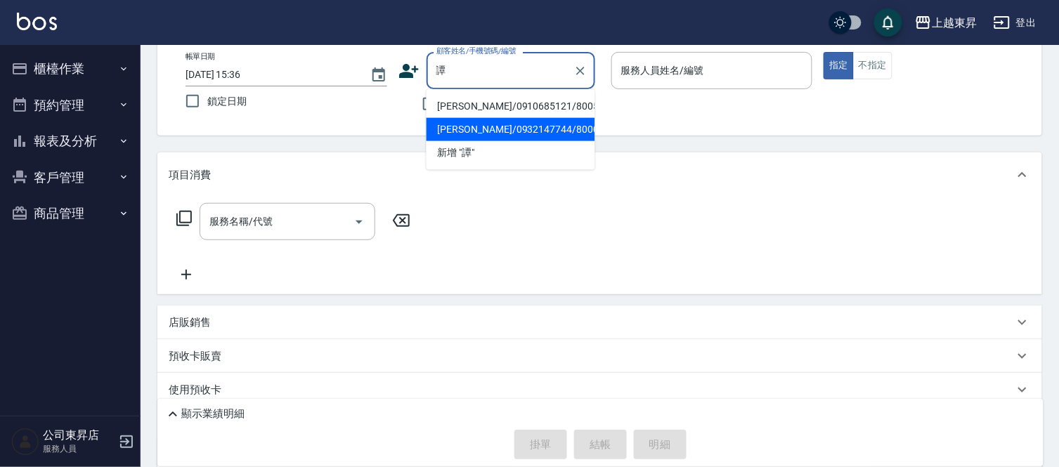
click at [445, 121] on li "[PERSON_NAME]/0932147744/80005" at bounding box center [511, 129] width 169 height 23
type input "[PERSON_NAME]/0932147744/80005"
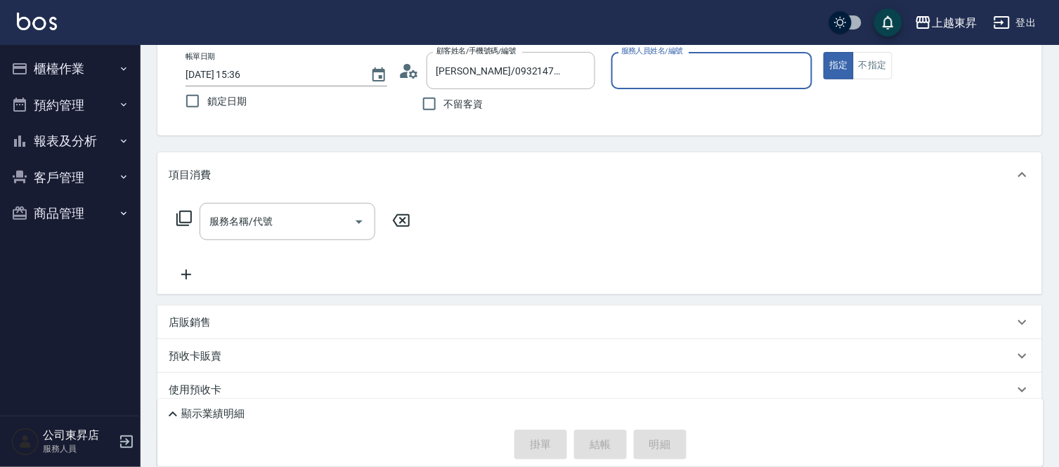
type input "[PERSON_NAME]-08"
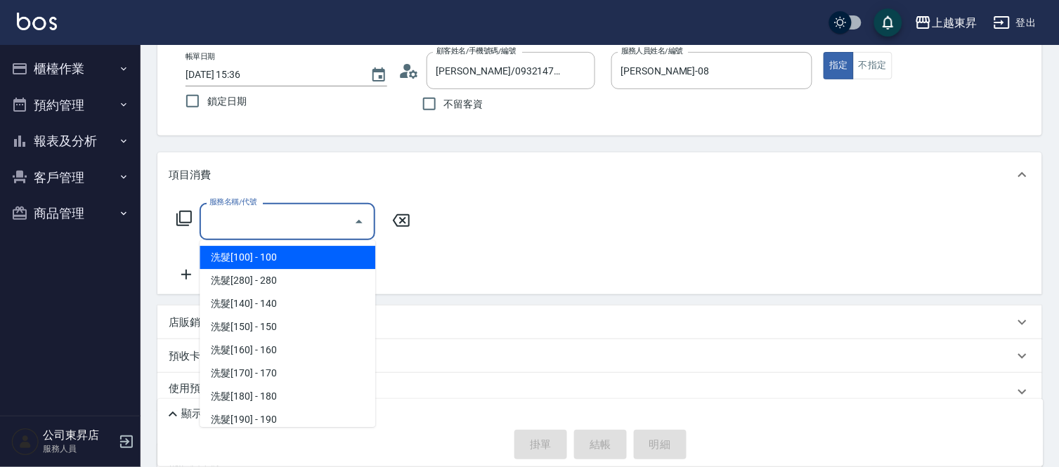
click at [275, 232] on input "服務名稱/代號" at bounding box center [277, 221] width 142 height 25
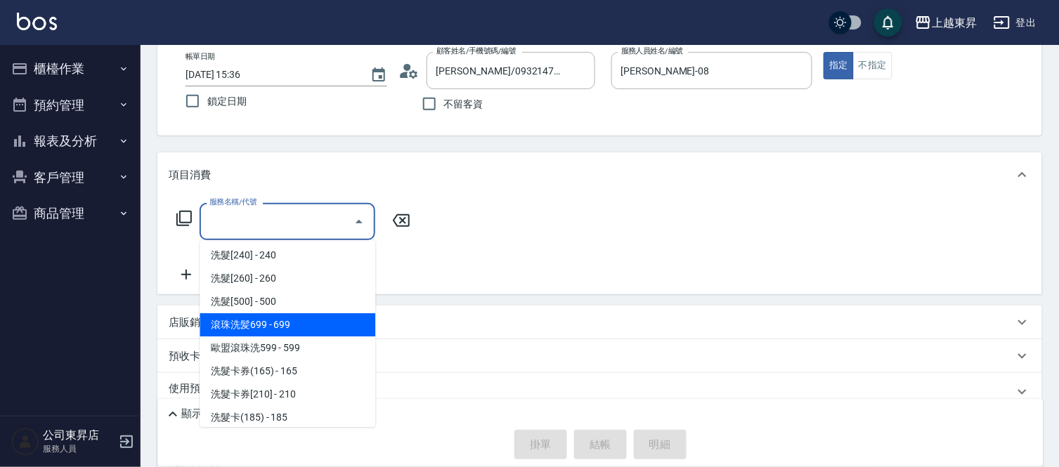
click at [310, 332] on span "滾珠洗髪699 - 699" at bounding box center [288, 324] width 176 height 23
type input "滾珠洗髪699(214)"
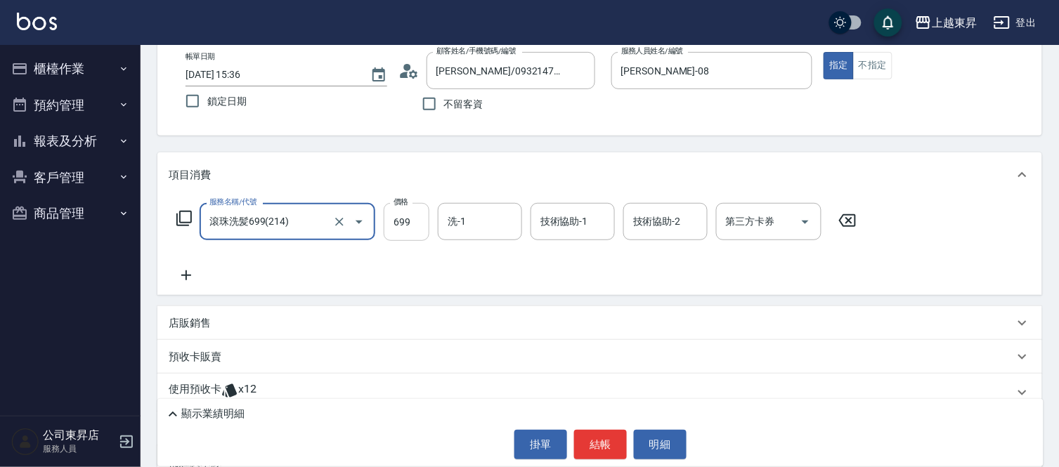
click at [410, 221] on input "699" at bounding box center [407, 222] width 46 height 38
type input "700"
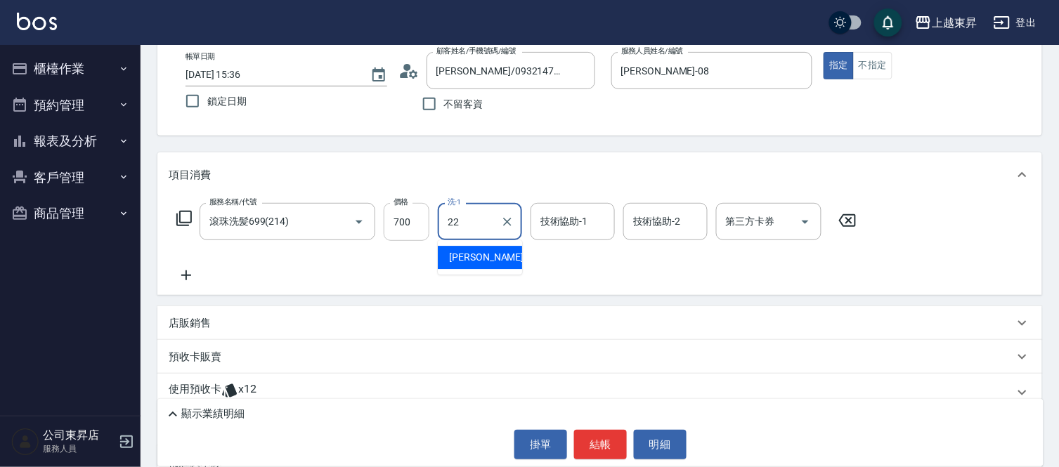
type input "[PERSON_NAME]-22"
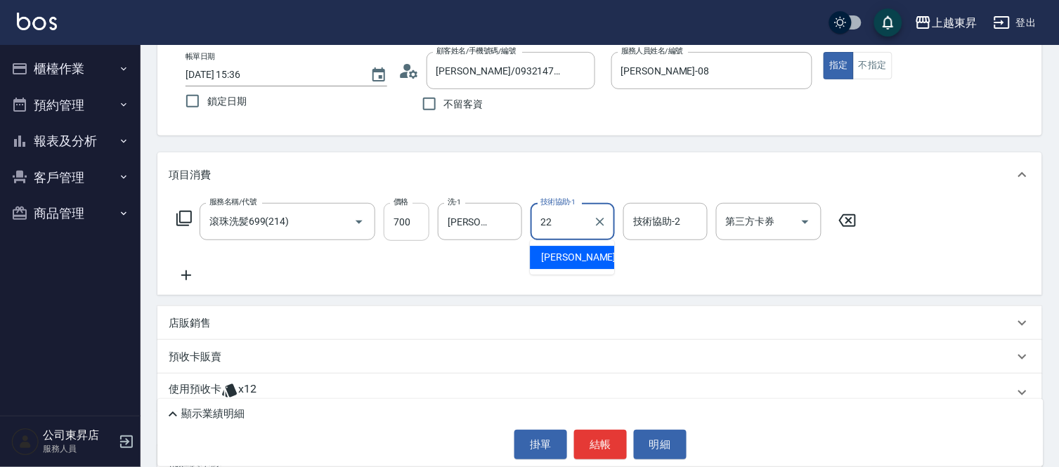
type input "[PERSON_NAME]-22"
click at [188, 271] on icon at bounding box center [186, 275] width 35 height 17
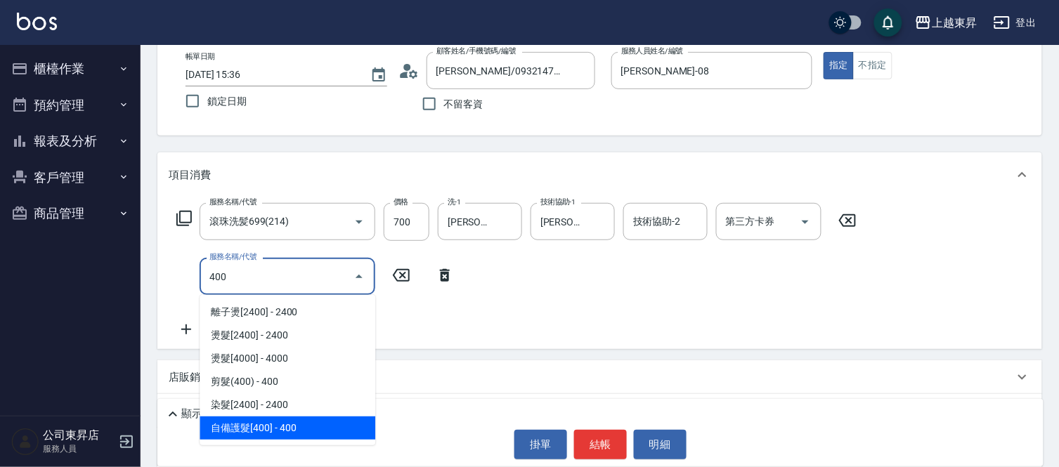
click at [281, 420] on span "自備護髮[400] - 400" at bounding box center [288, 428] width 176 height 23
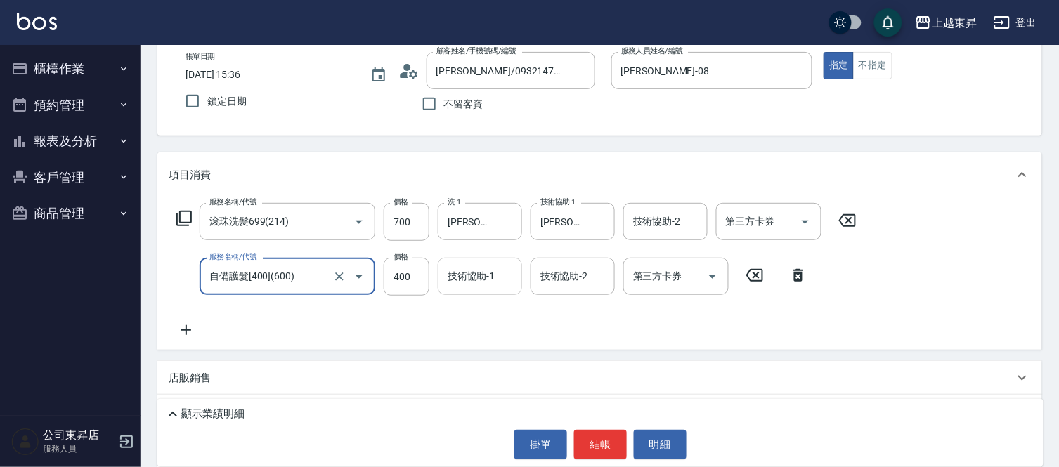
type input "自備護髮[400](600)"
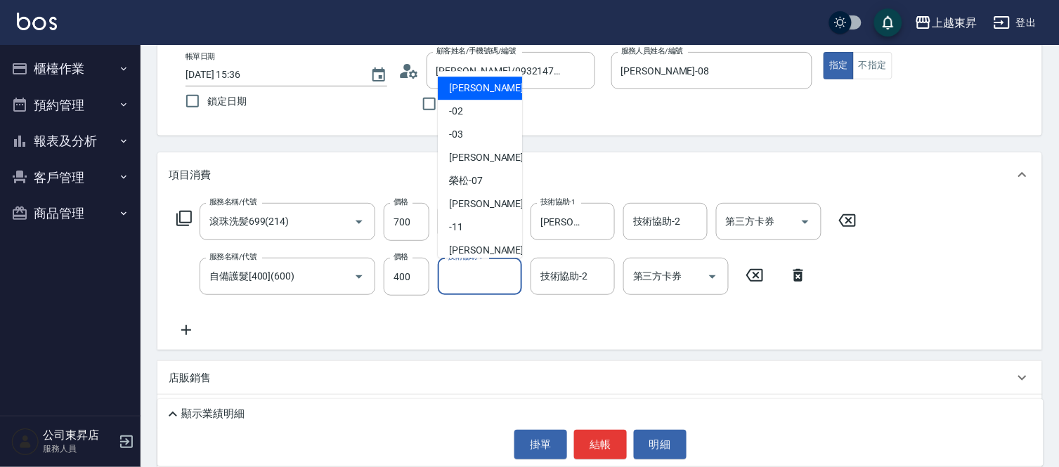
click at [469, 288] on input "技術協助-1" at bounding box center [480, 276] width 72 height 25
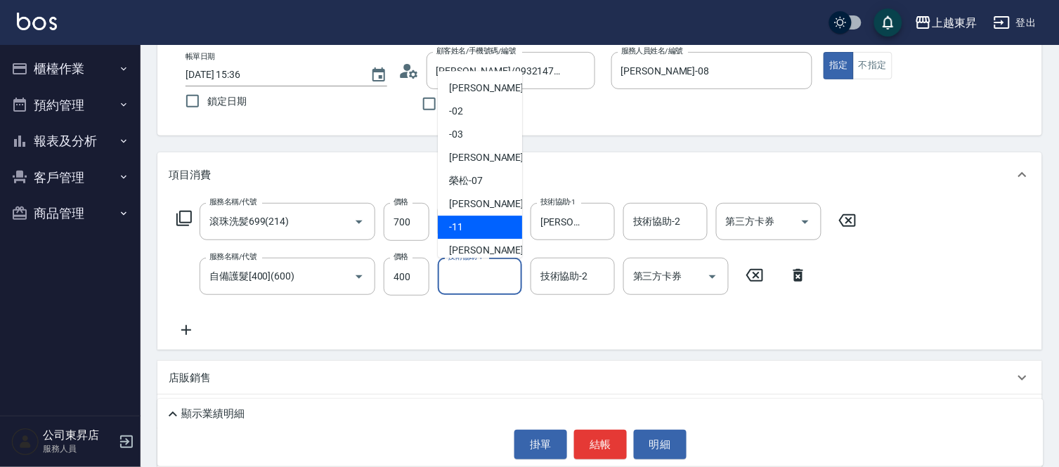
scroll to position [218, 0]
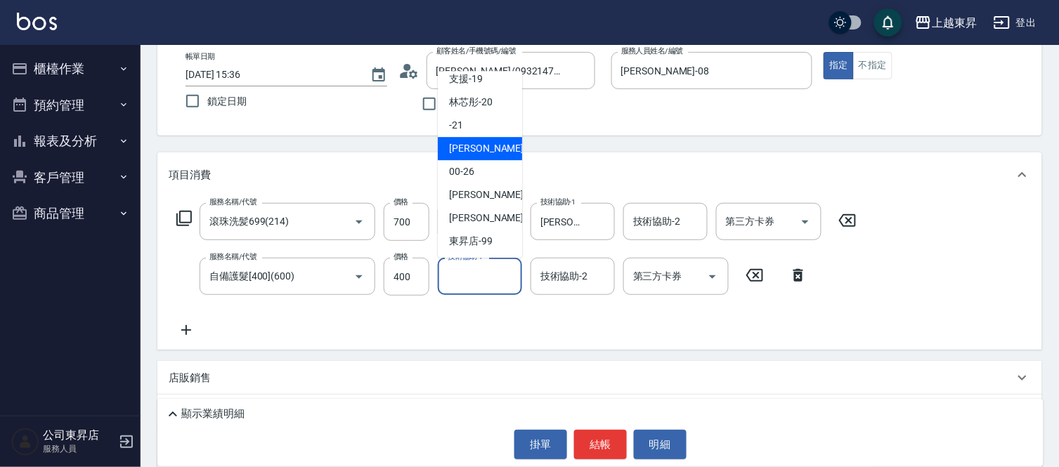
click at [493, 141] on div "[PERSON_NAME]-22" at bounding box center [480, 148] width 84 height 23
type input "[PERSON_NAME]-22"
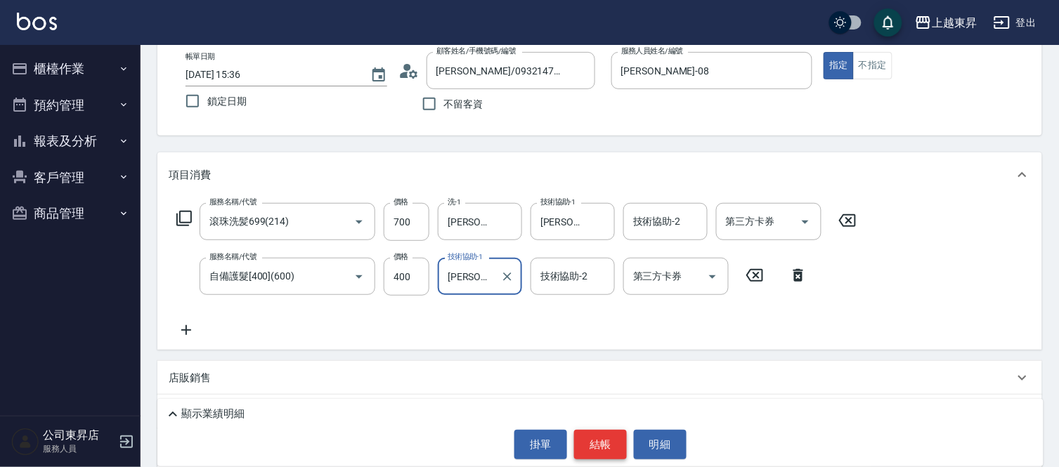
click at [602, 445] on button "結帳" at bounding box center [600, 445] width 53 height 30
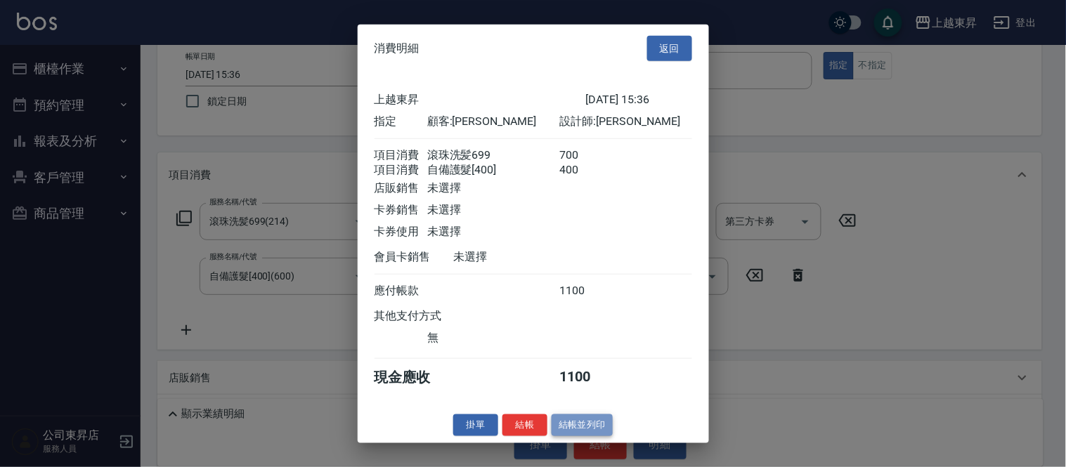
click at [592, 436] on button "結帳並列印" at bounding box center [582, 426] width 61 height 22
